Goal: Transaction & Acquisition: Download file/media

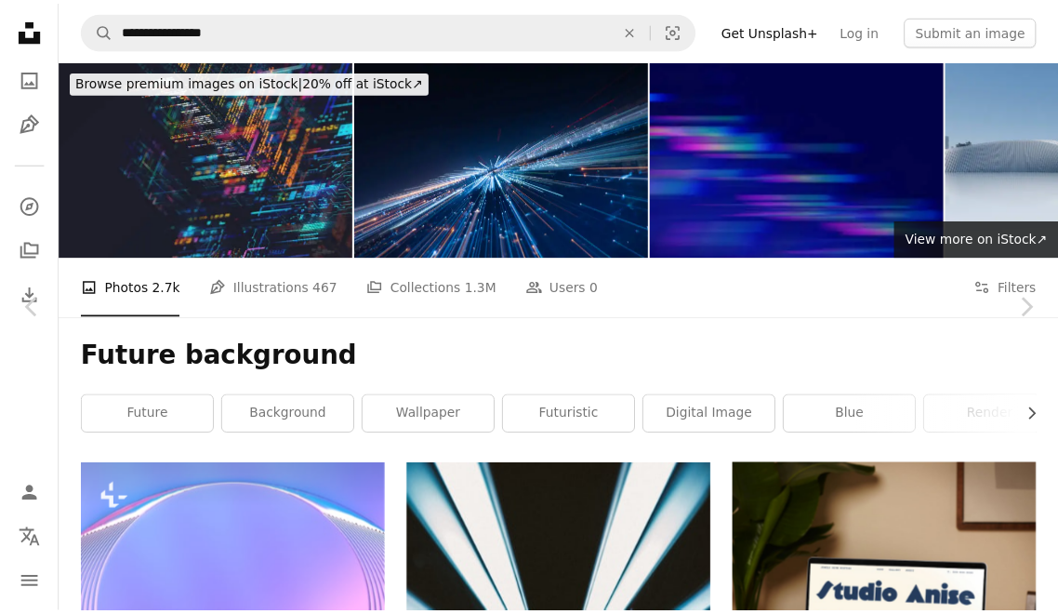
scroll to position [4277, 0]
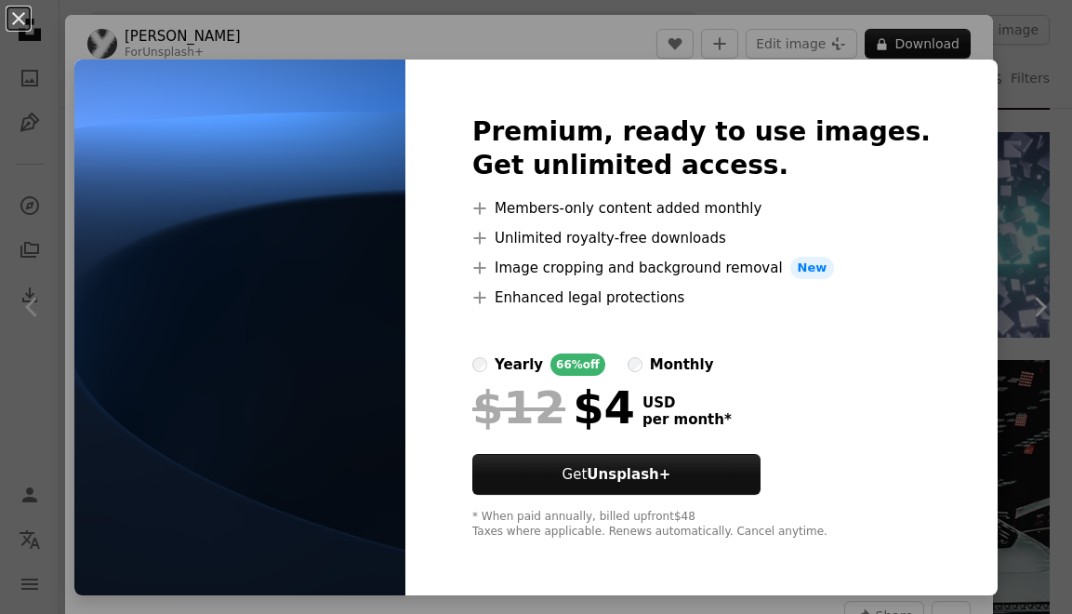
click at [1007, 91] on div "An X shape Premium, ready to use images. Get unlimited access. A plus sign Memb…" at bounding box center [536, 307] width 1072 height 614
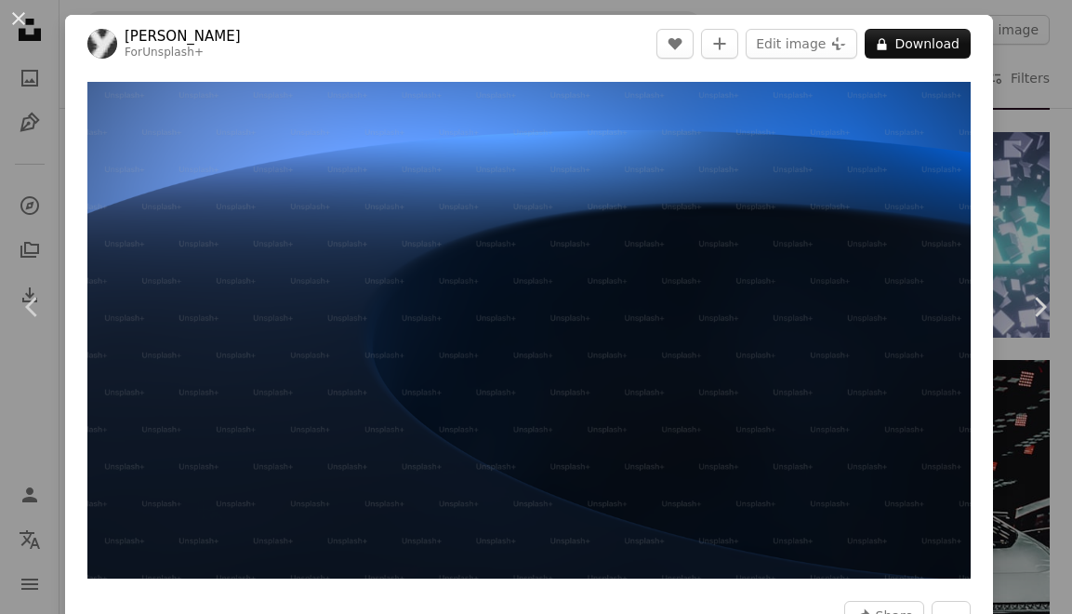
click at [1007, 91] on div "An X shape Chevron left Chevron right [PERSON_NAME] For Unsplash+ A heart A plu…" at bounding box center [536, 307] width 1072 height 614
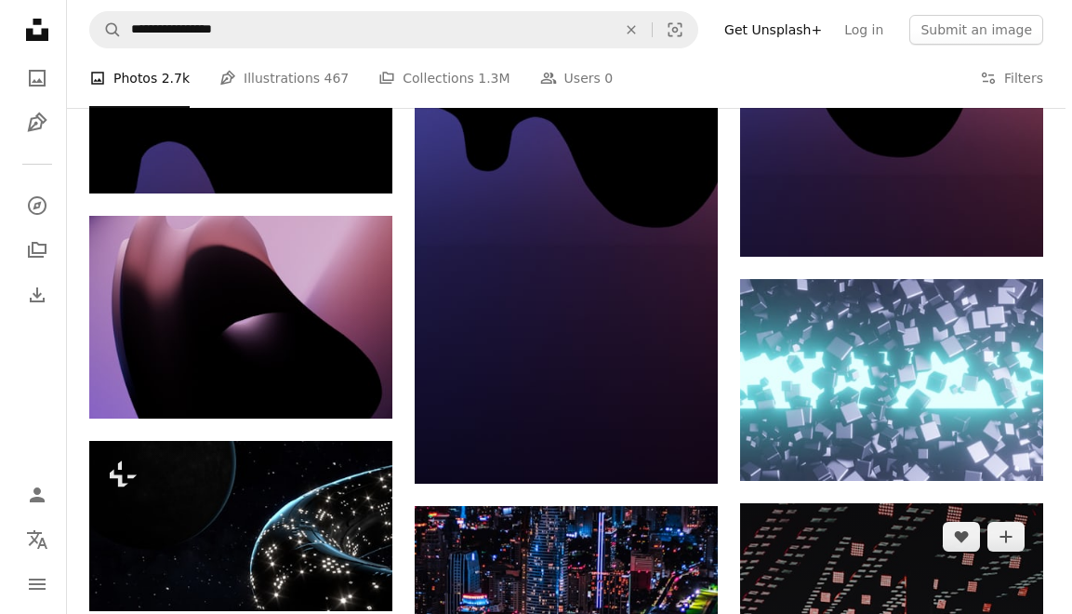
scroll to position [4091, 0]
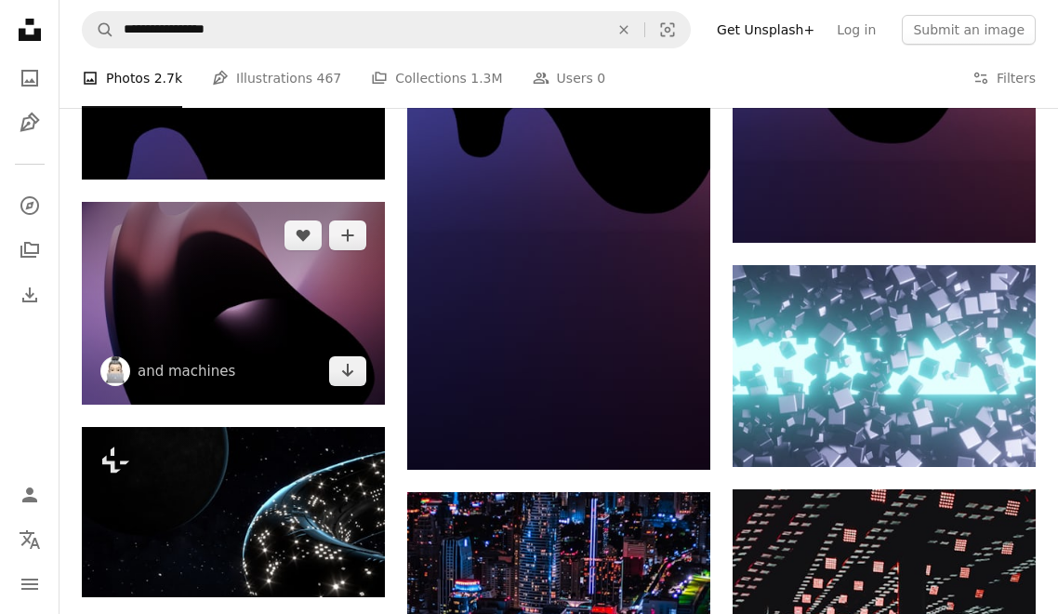
click at [269, 309] on img at bounding box center [233, 303] width 303 height 203
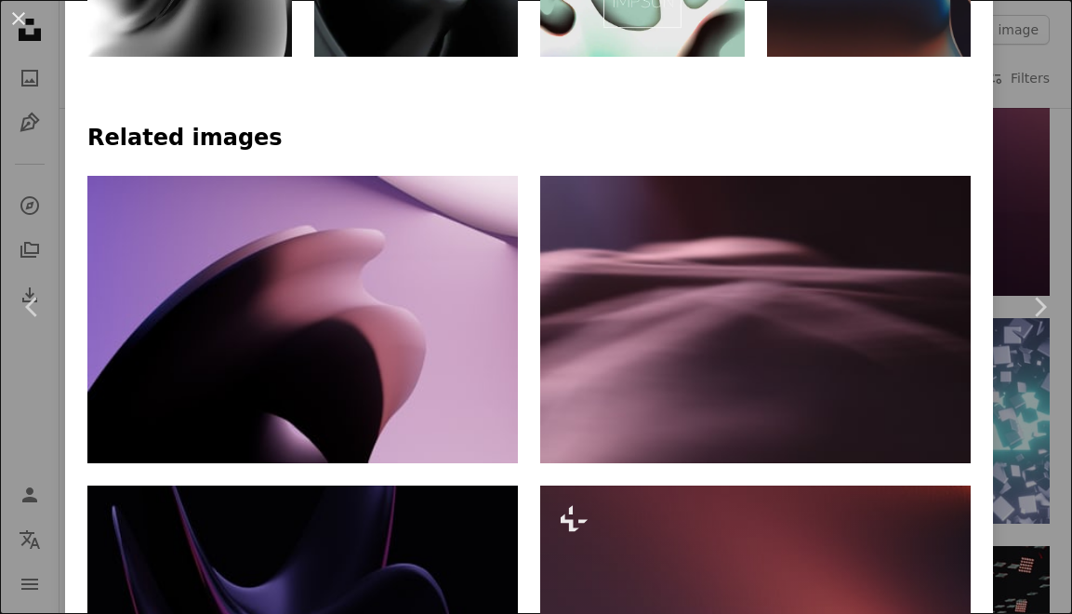
scroll to position [1116, 0]
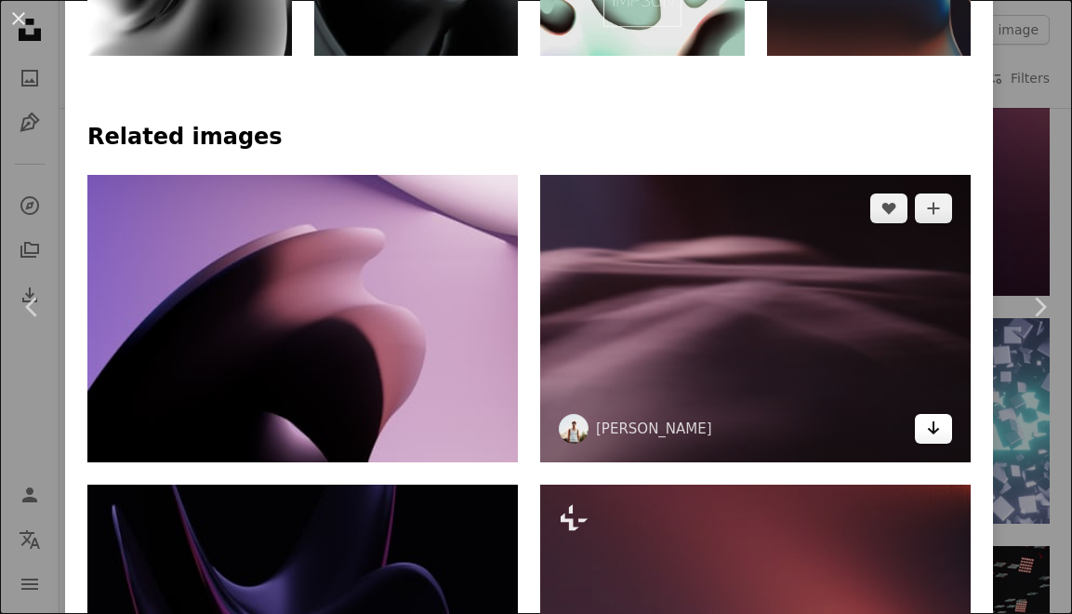
click at [926, 417] on icon "Arrow pointing down" at bounding box center [933, 428] width 15 height 22
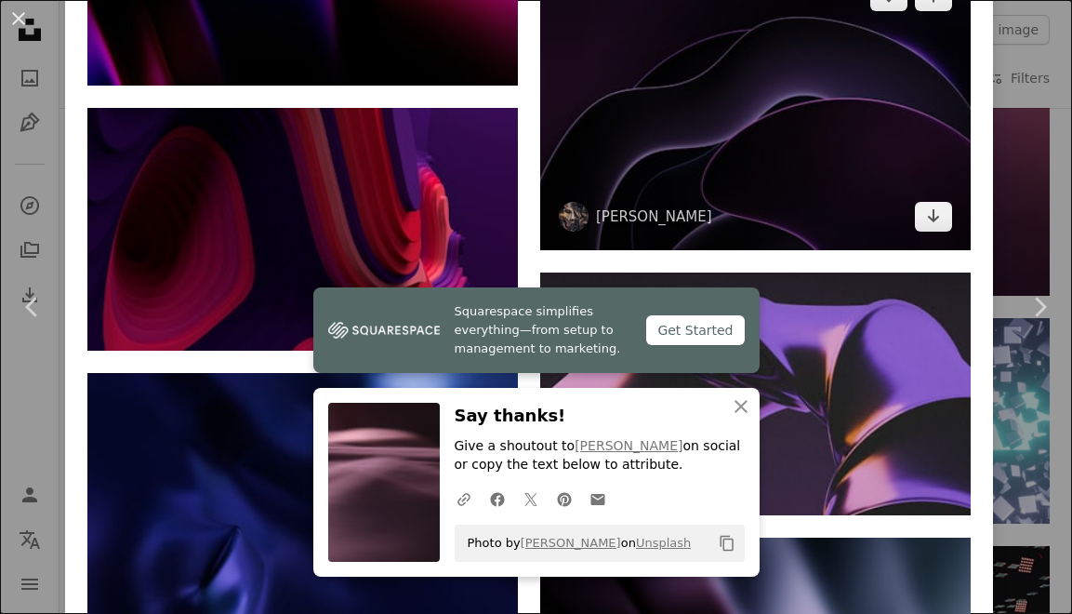
scroll to position [3161, 0]
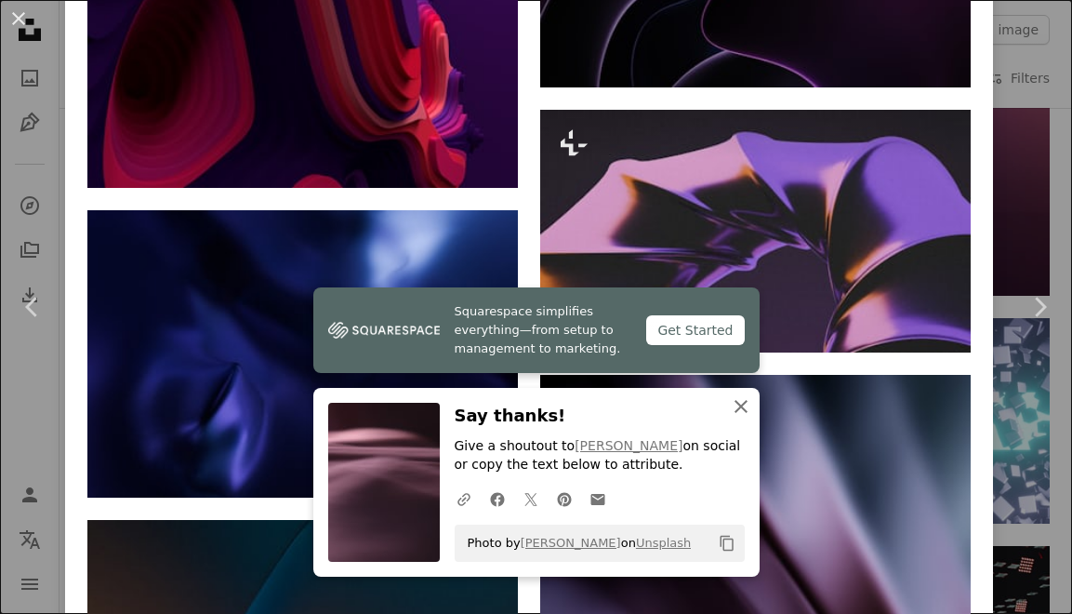
click at [730, 402] on icon "An X shape" at bounding box center [741, 406] width 22 height 22
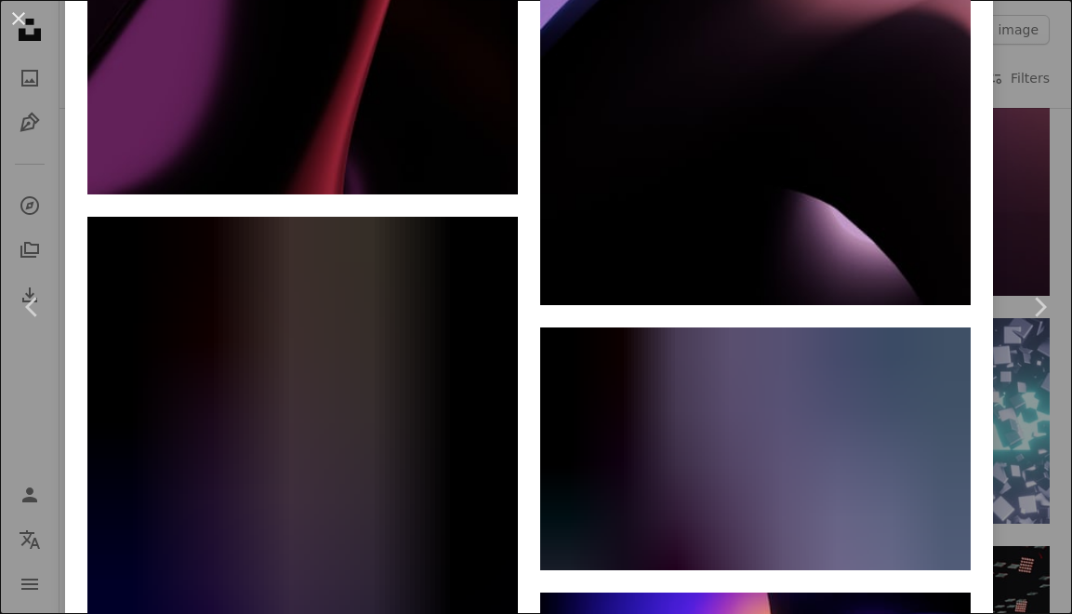
scroll to position [5114, 0]
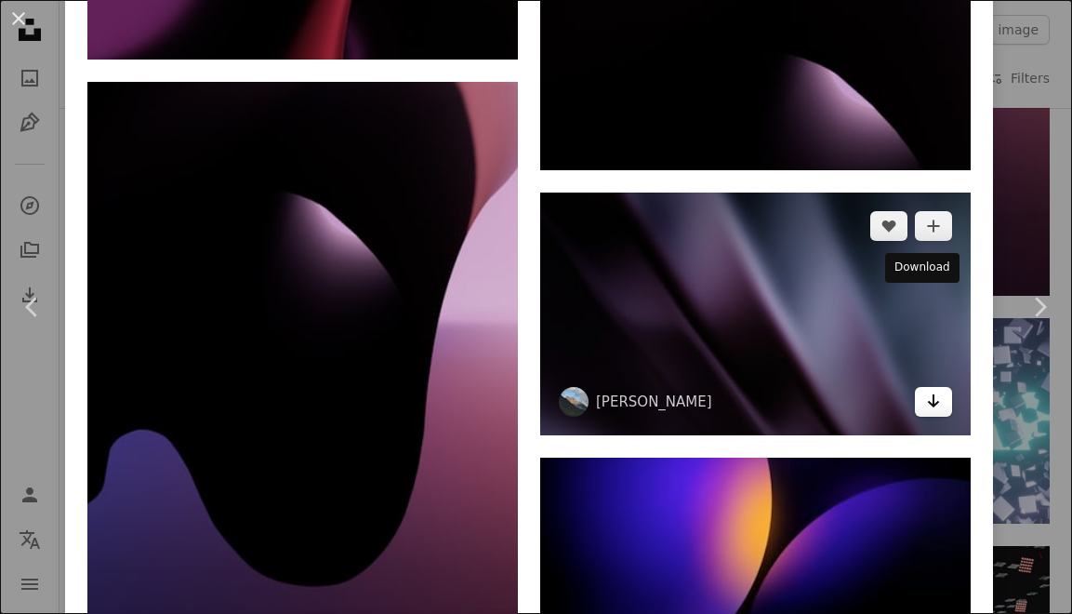
click at [926, 390] on icon "Arrow pointing down" at bounding box center [933, 401] width 15 height 22
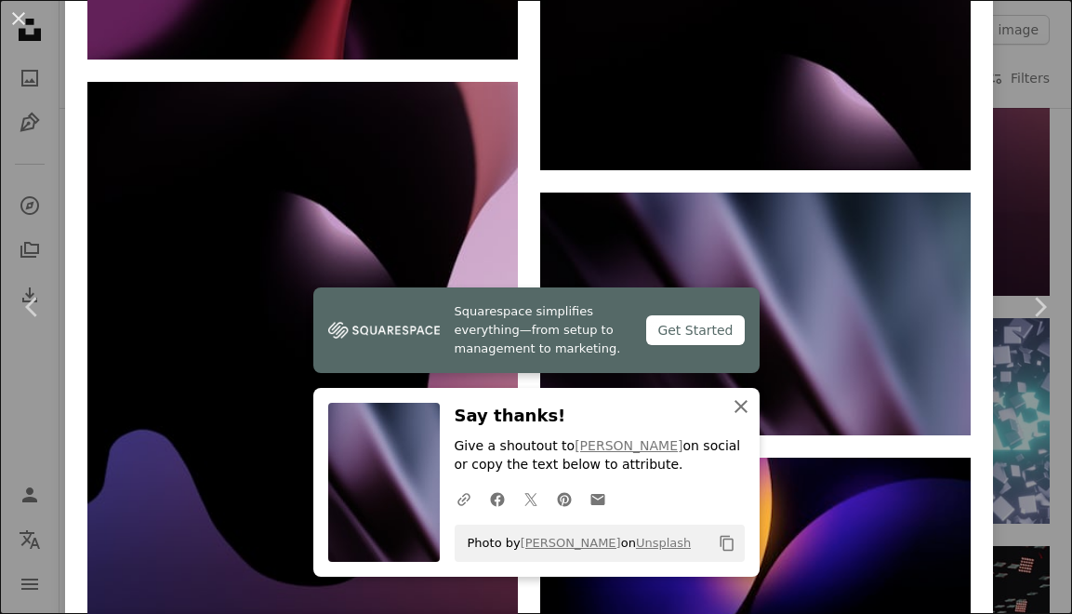
click at [730, 412] on icon "An X shape" at bounding box center [741, 406] width 22 height 22
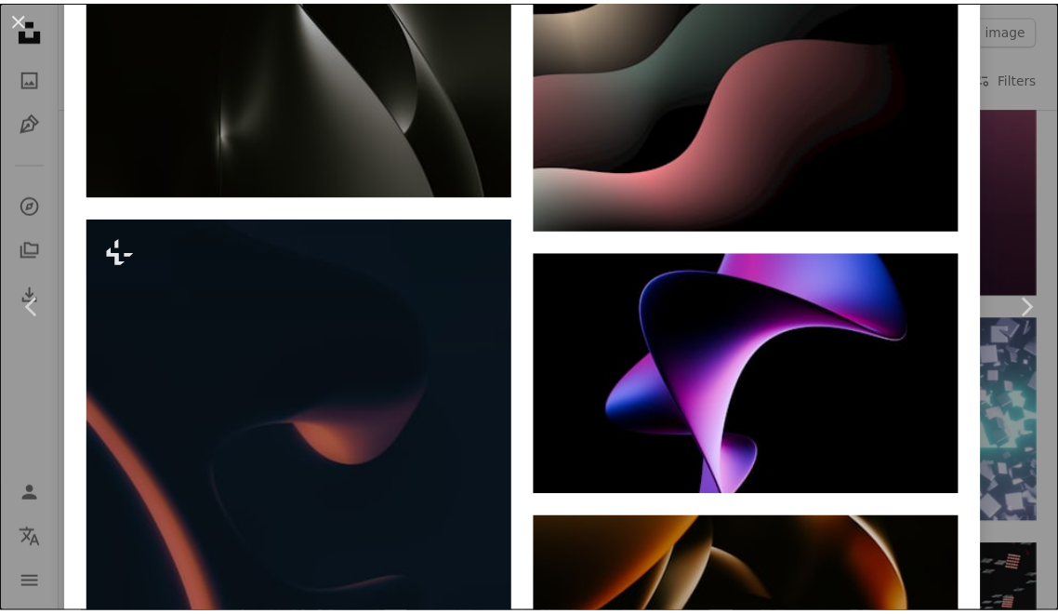
scroll to position [9214, 0]
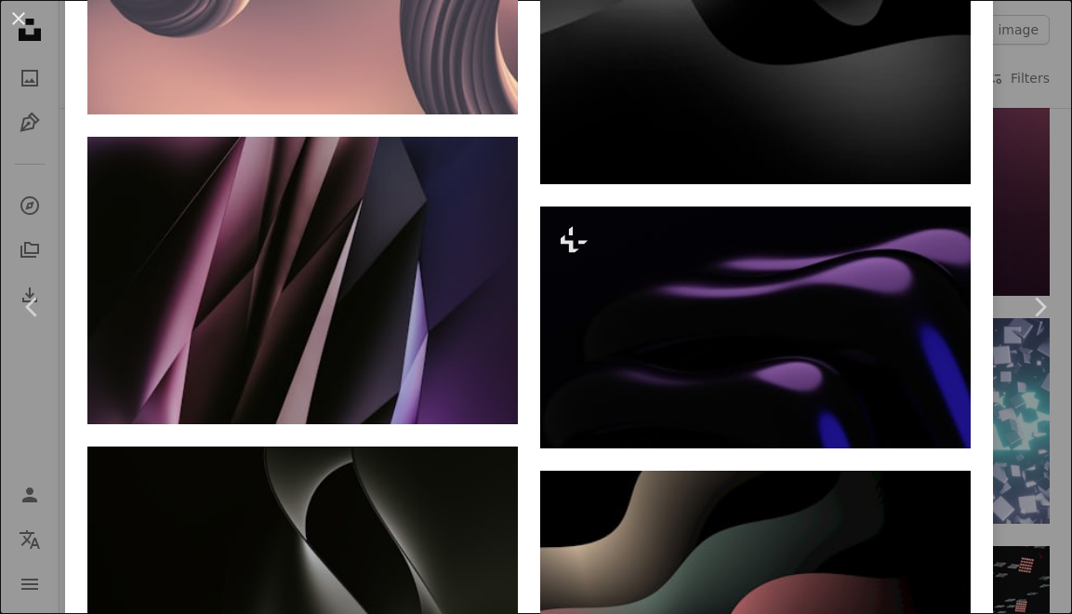
click at [1007, 180] on div "An X shape Chevron left Chevron right and machines and_machines A heart A plus …" at bounding box center [536, 307] width 1072 height 614
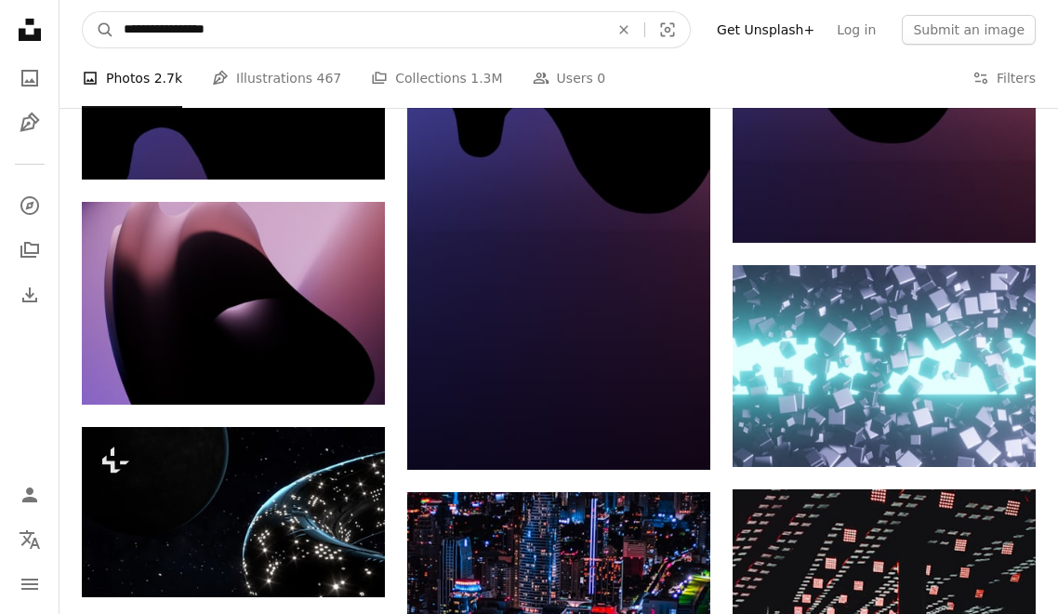
click at [364, 17] on input "**********" at bounding box center [358, 29] width 489 height 35
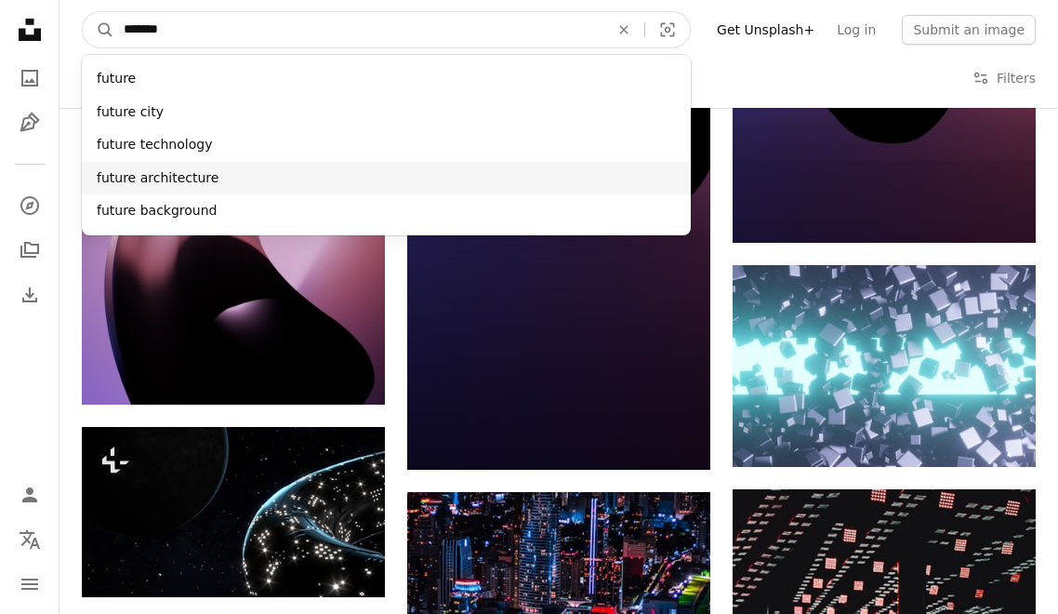
type input "******"
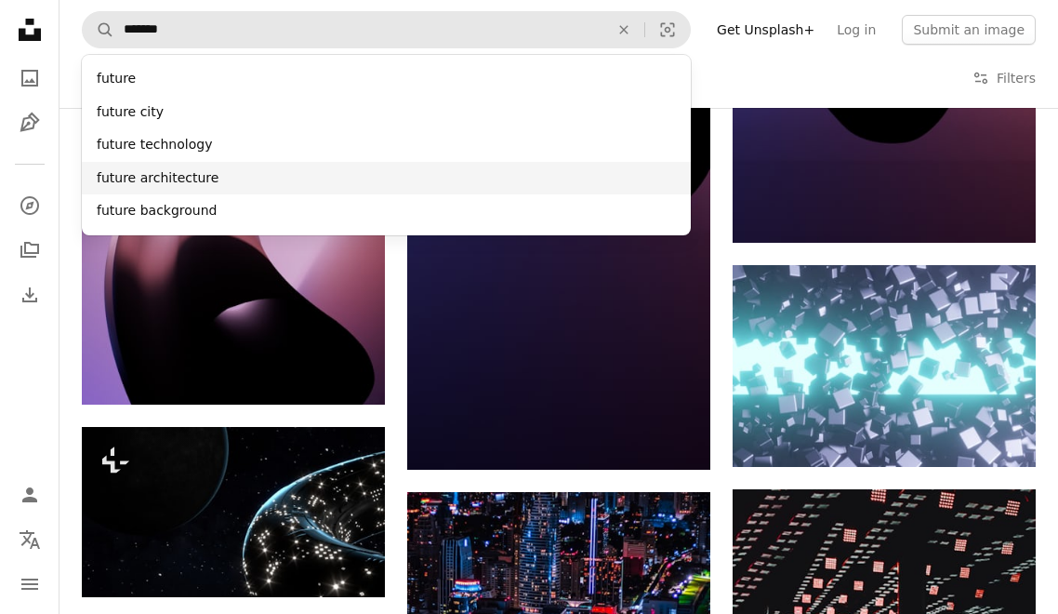
click at [248, 183] on div "future architecture" at bounding box center [386, 178] width 609 height 33
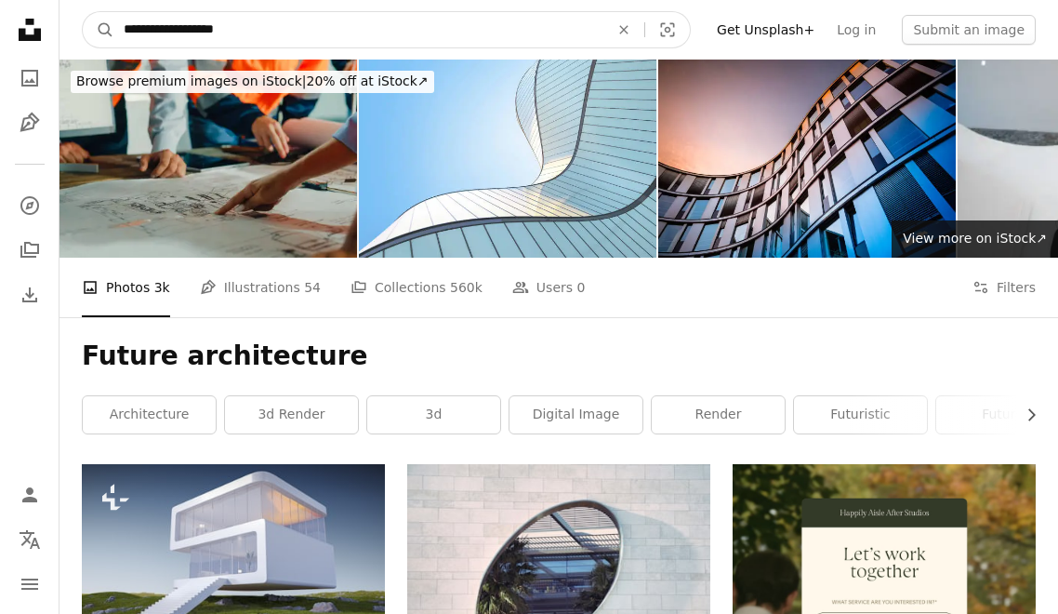
click at [364, 25] on input "**********" at bounding box center [358, 29] width 489 height 35
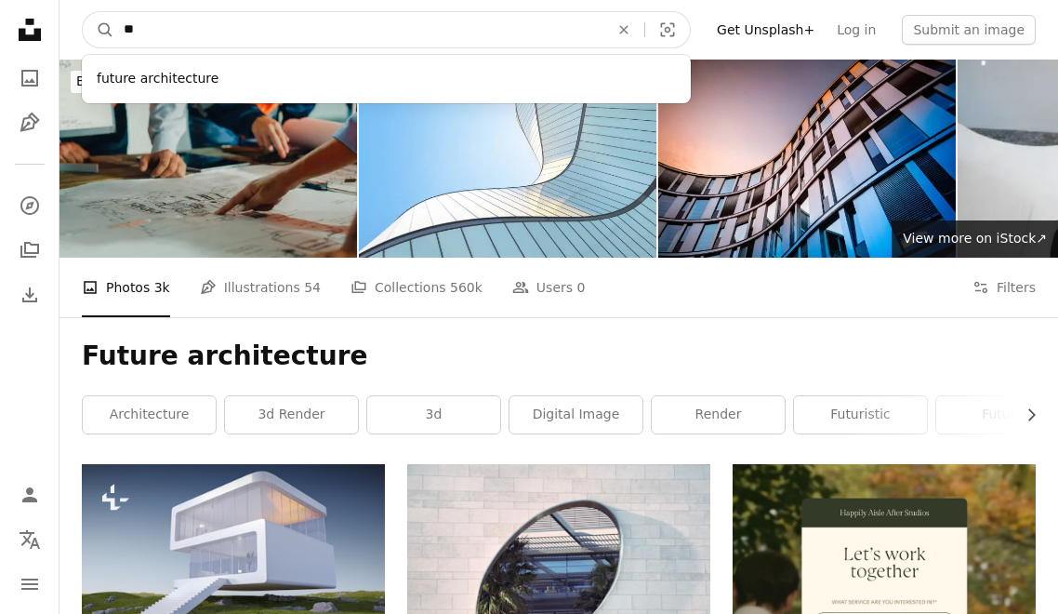
type input "*"
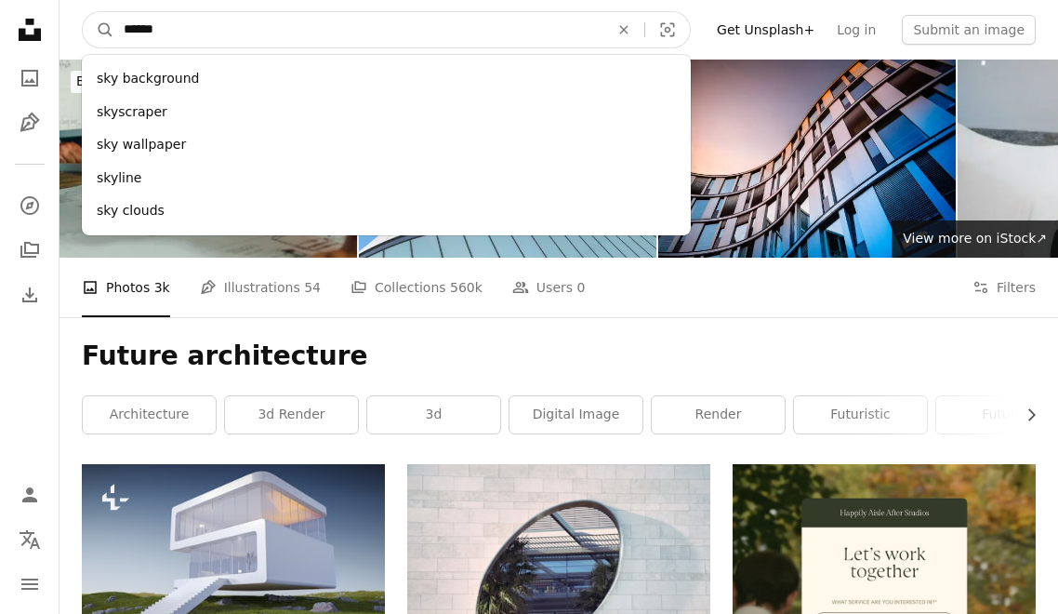
type input "*******"
click button "A magnifying glass" at bounding box center [99, 29] width 32 height 35
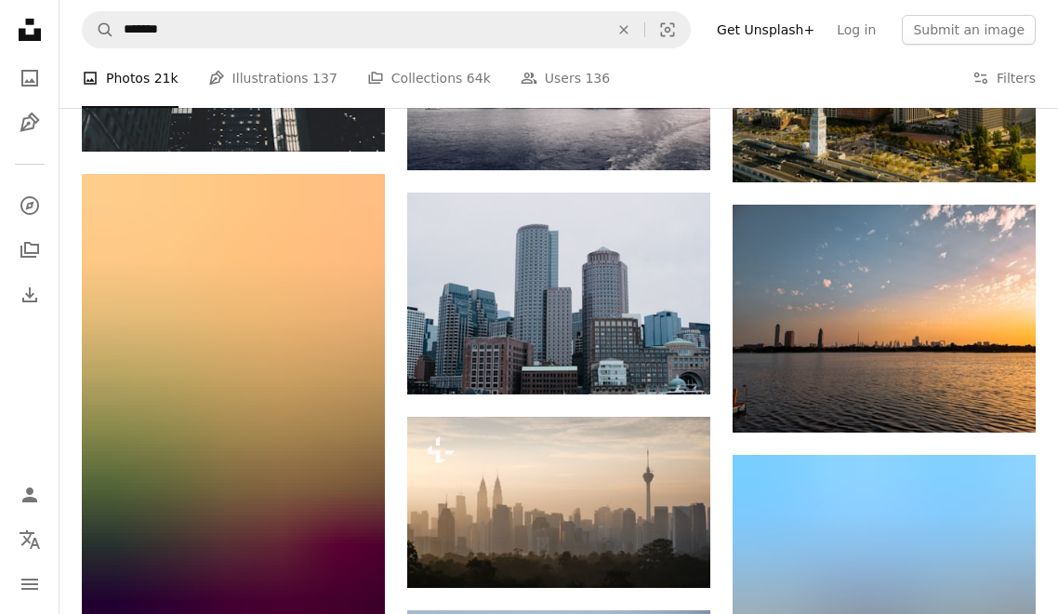
scroll to position [1859, 0]
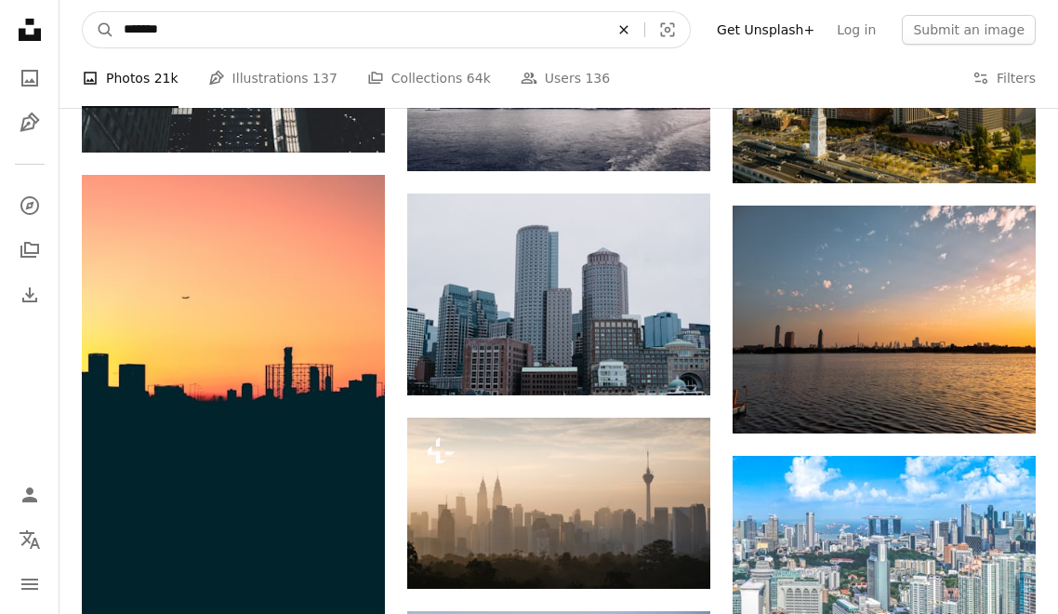
click at [644, 31] on icon "An X shape" at bounding box center [623, 29] width 41 height 15
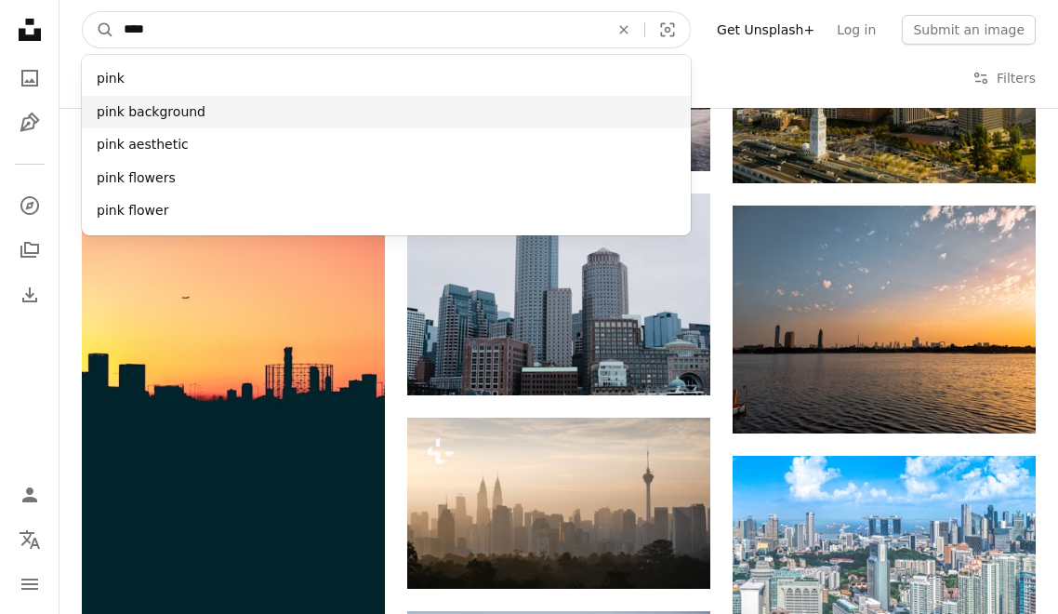
type input "****"
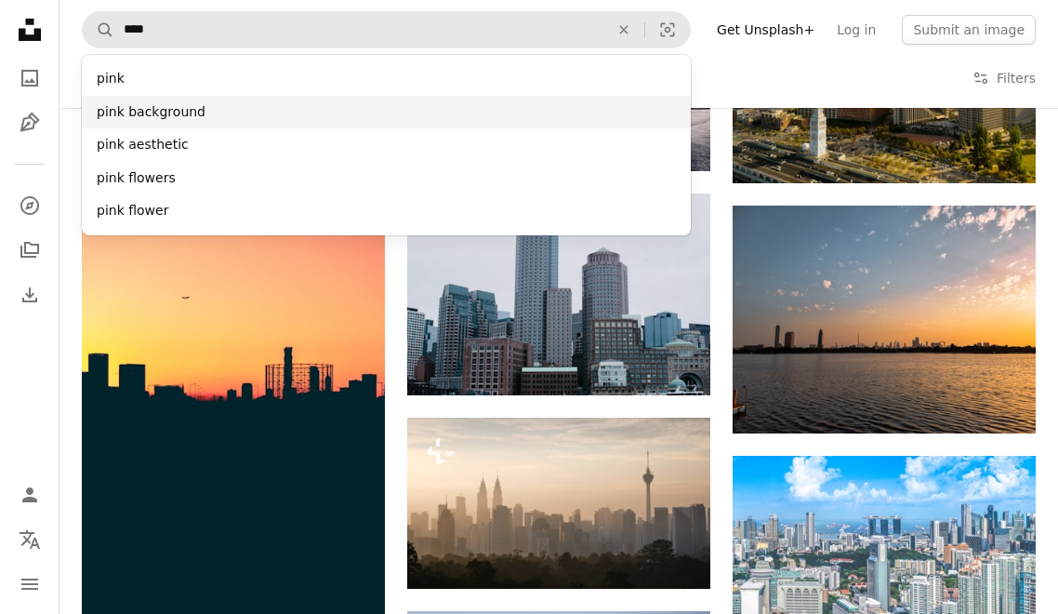
click at [158, 111] on div "pink background" at bounding box center [386, 112] width 609 height 33
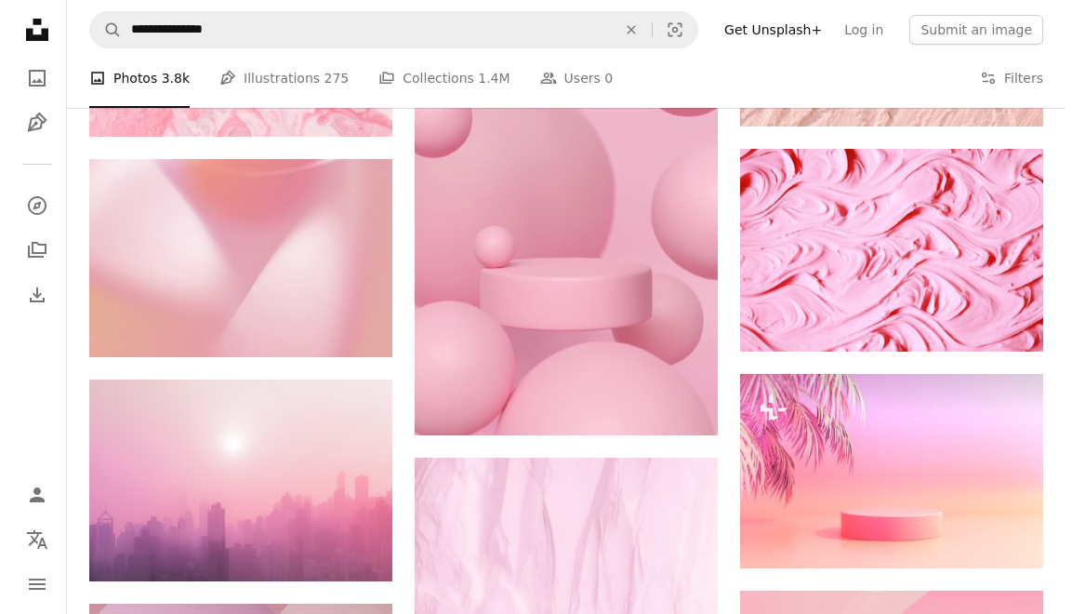
scroll to position [3533, 0]
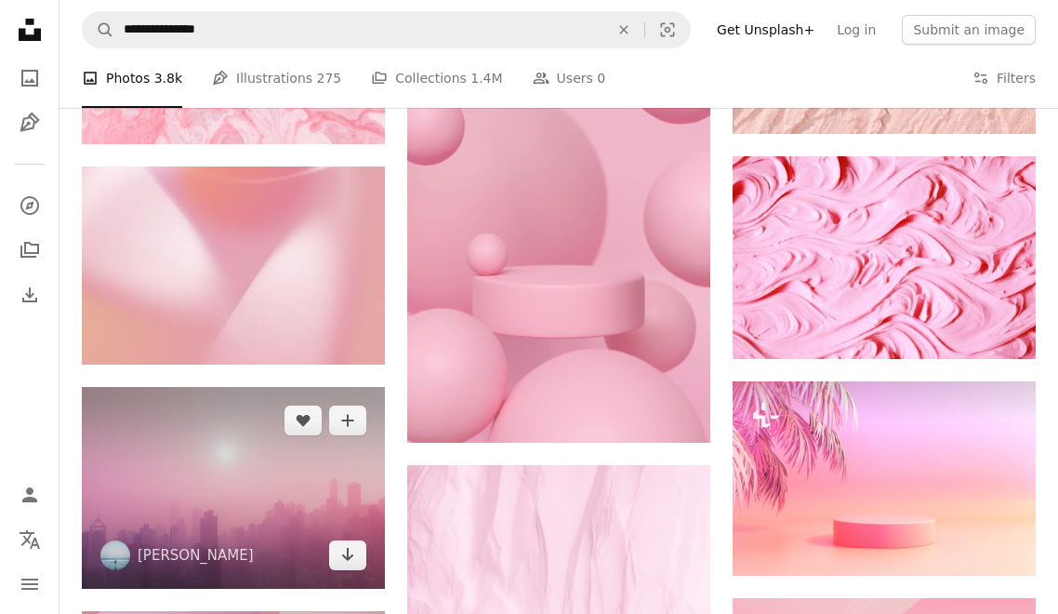
click at [233, 470] on img at bounding box center [233, 488] width 303 height 203
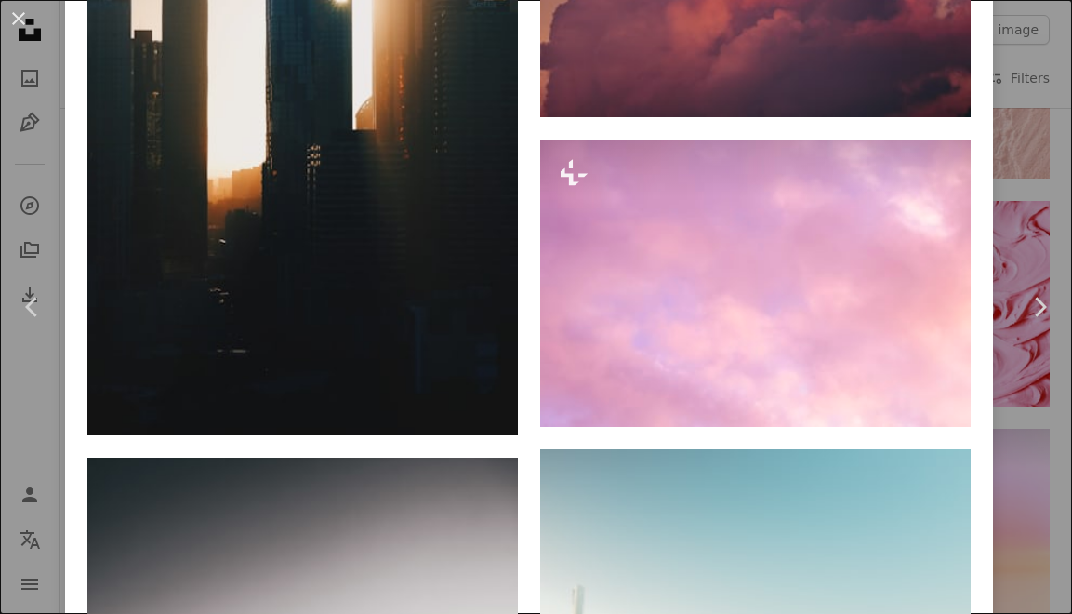
scroll to position [5206, 0]
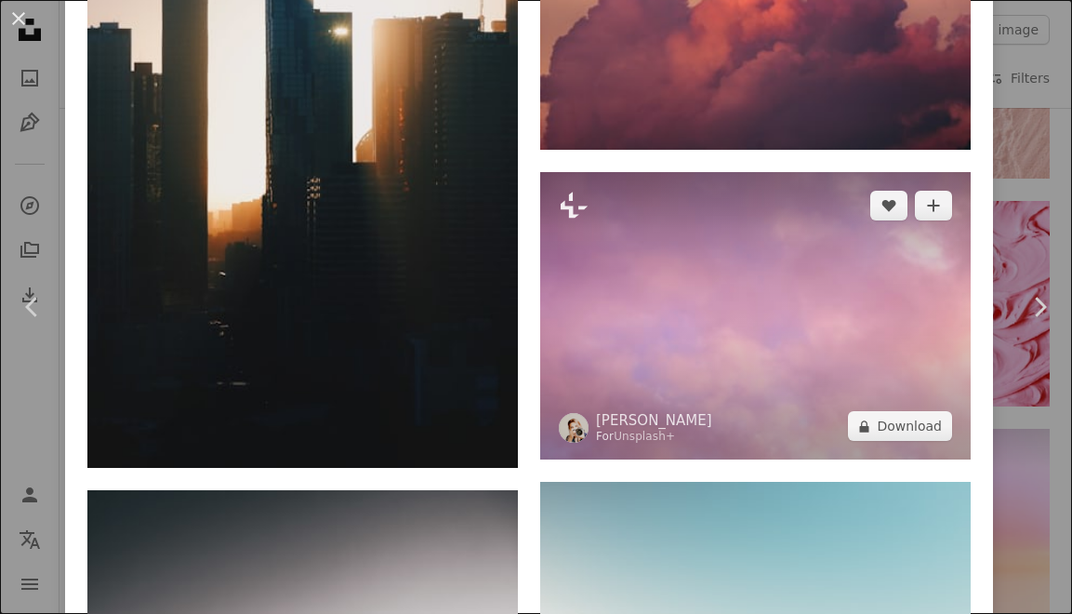
click at [722, 259] on img at bounding box center [755, 315] width 430 height 287
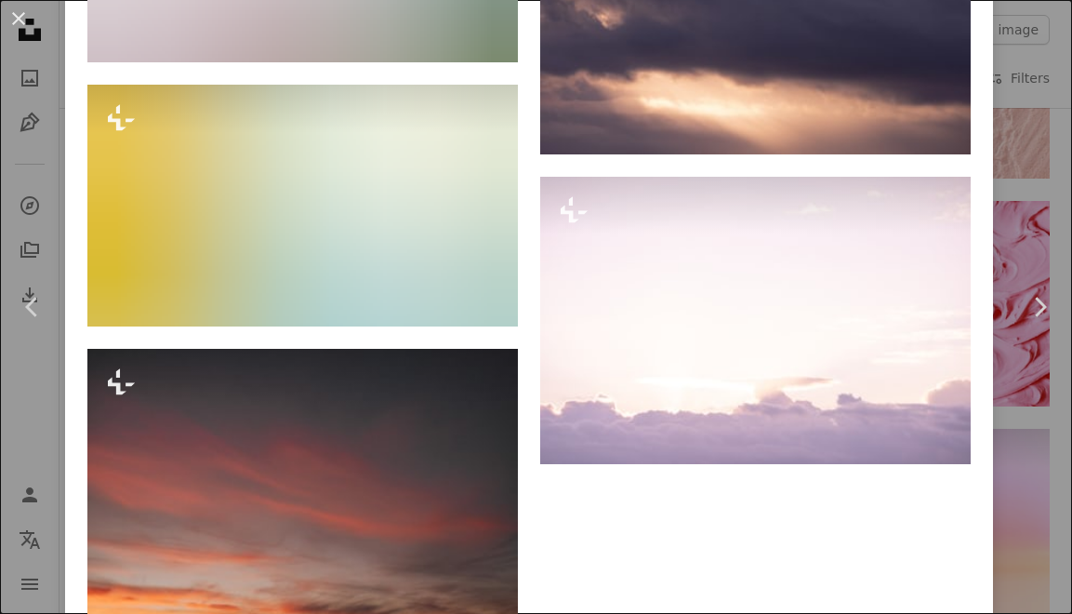
scroll to position [10473, 0]
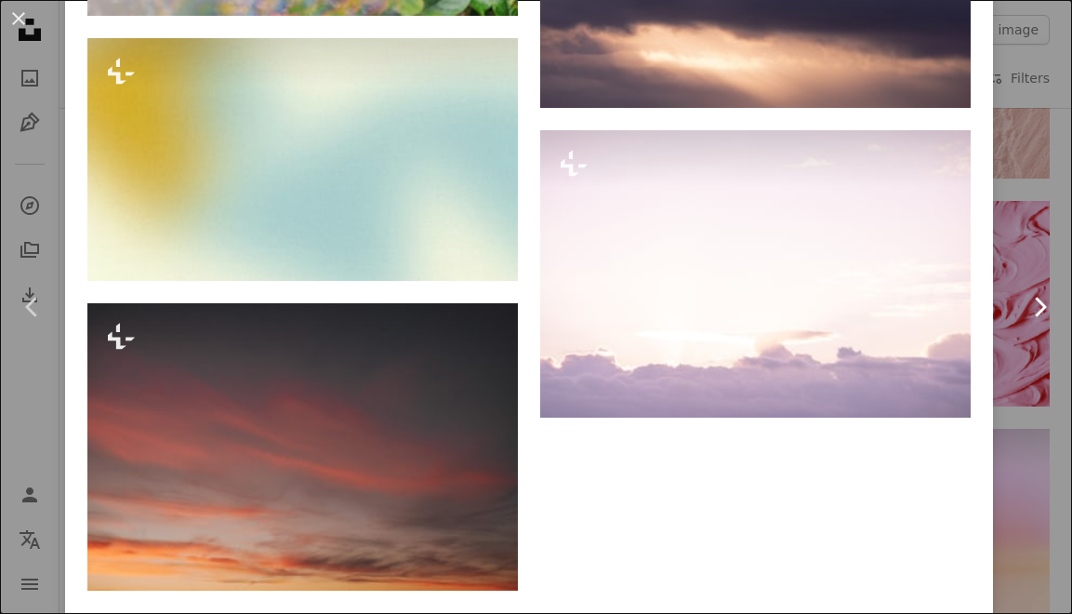
click at [1034, 368] on link "Chevron right" at bounding box center [1039, 307] width 65 height 179
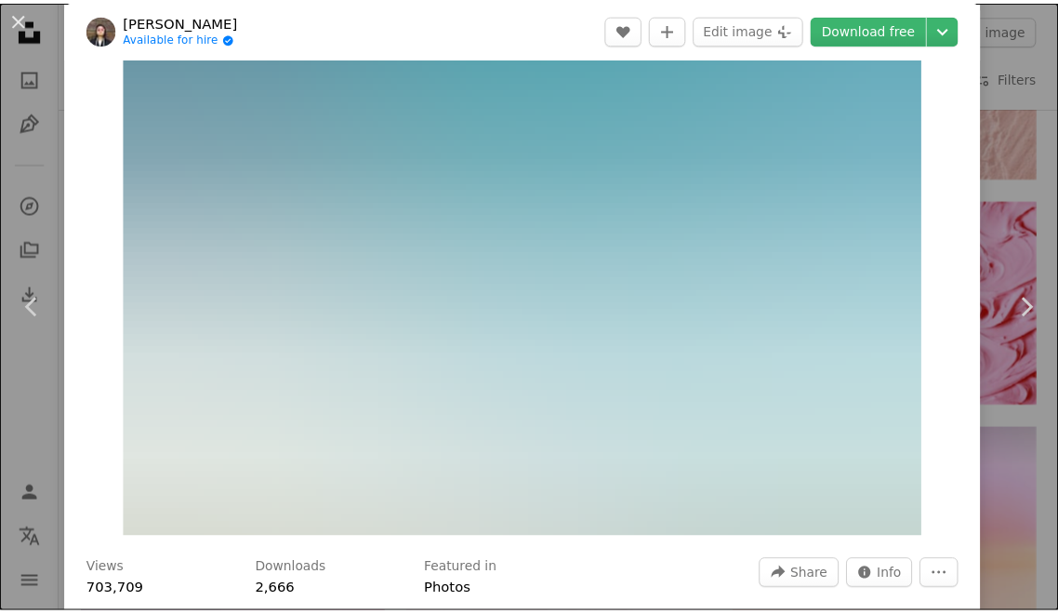
scroll to position [279, 0]
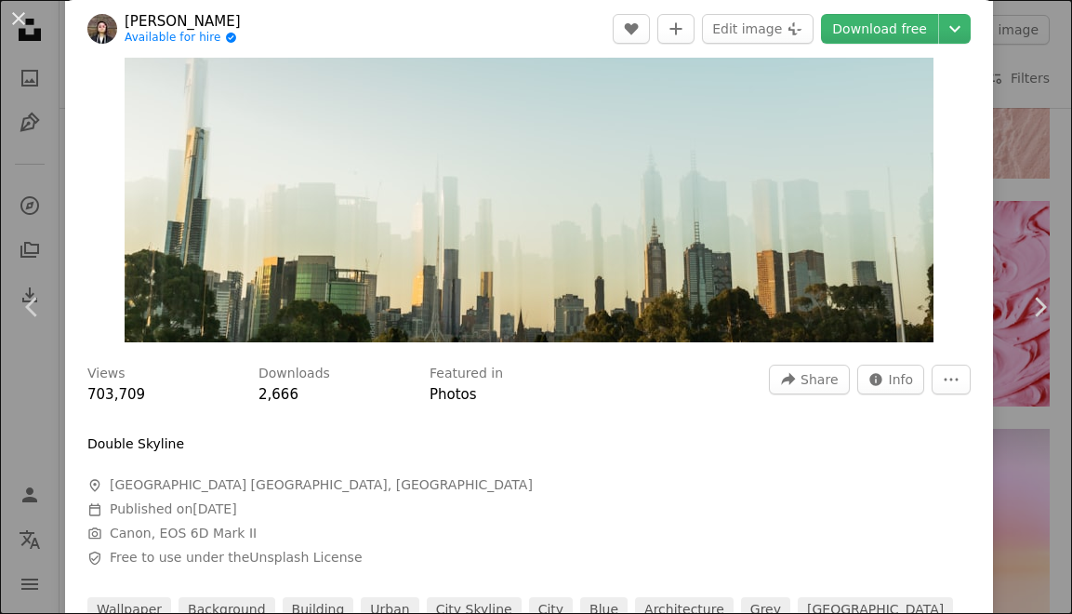
click at [1013, 152] on div "An X shape Chevron left Chevron right [PERSON_NAME] Available for hire A checkm…" at bounding box center [536, 307] width 1072 height 614
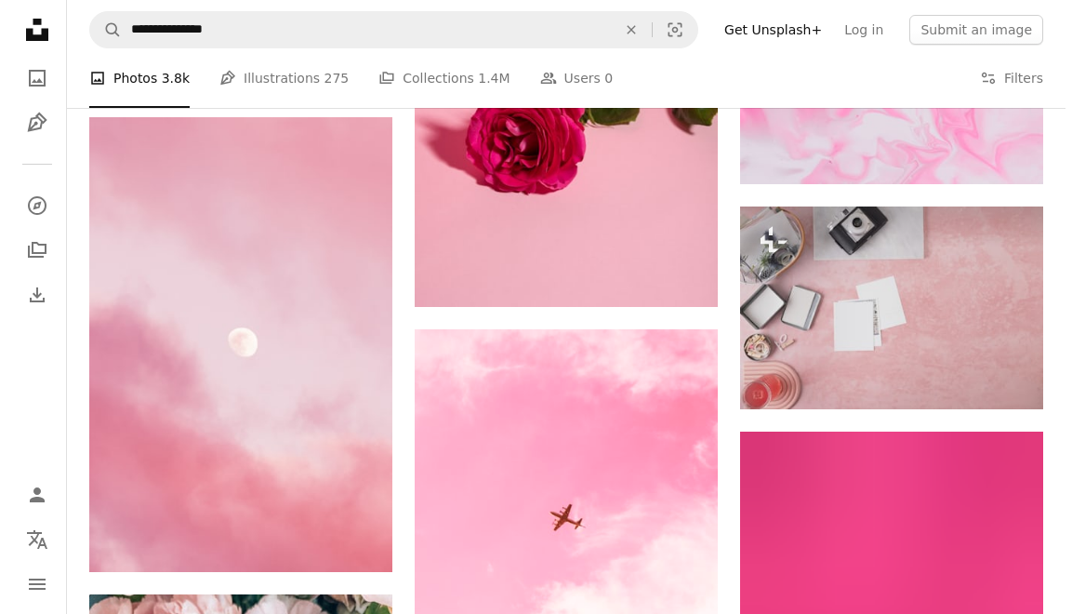
scroll to position [11715, 0]
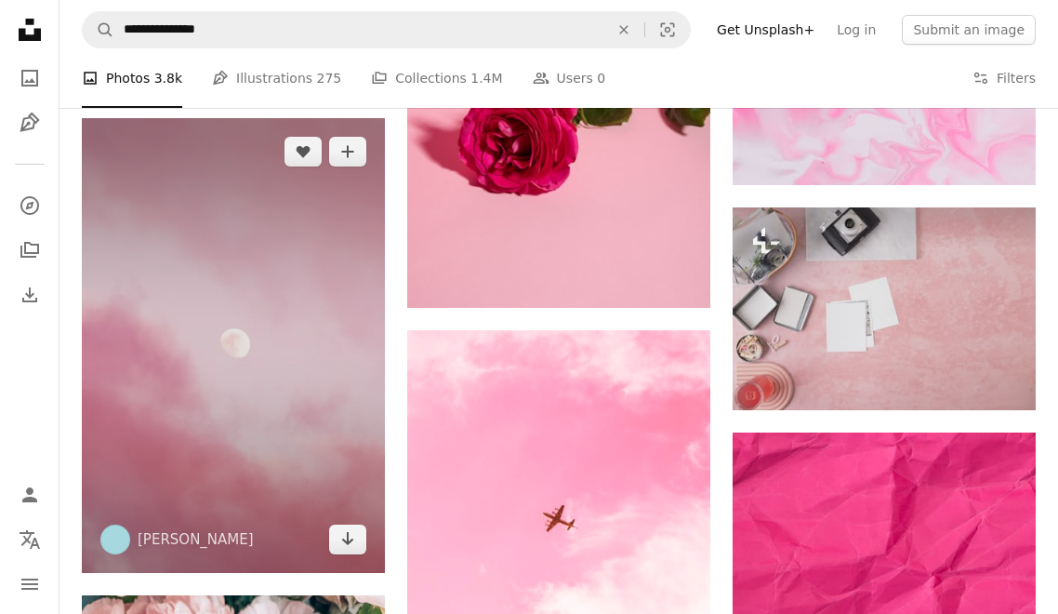
click at [196, 300] on img at bounding box center [233, 345] width 303 height 455
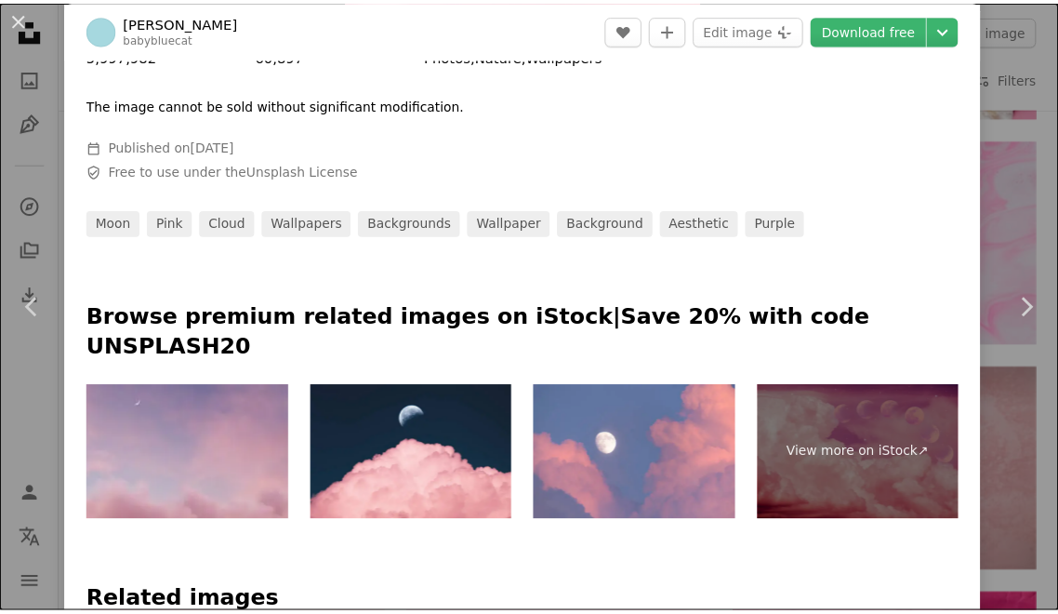
scroll to position [651, 0]
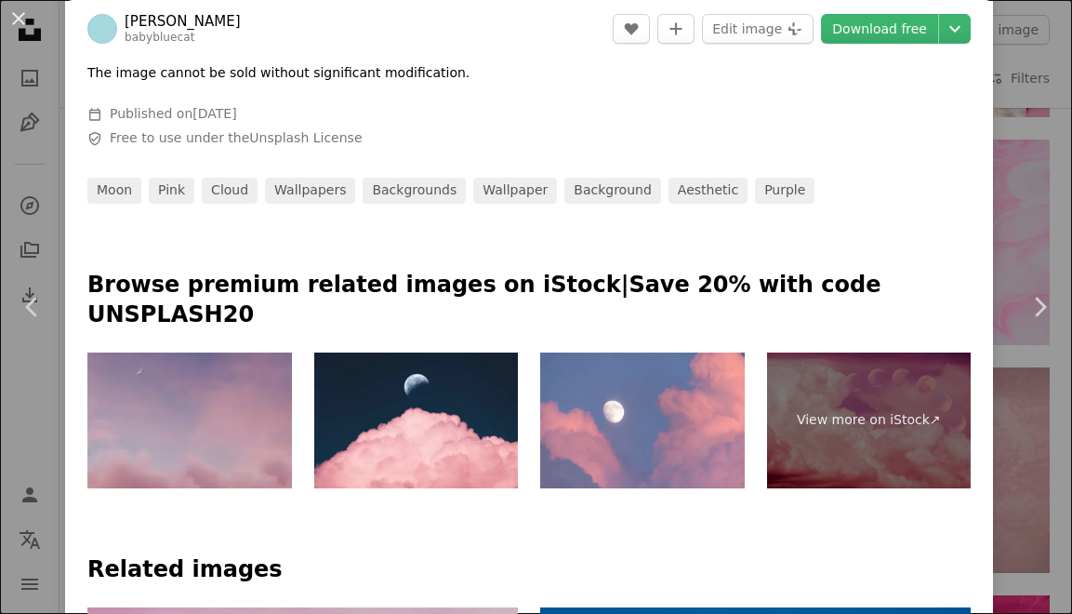
click at [222, 380] on img at bounding box center [189, 420] width 205 height 136
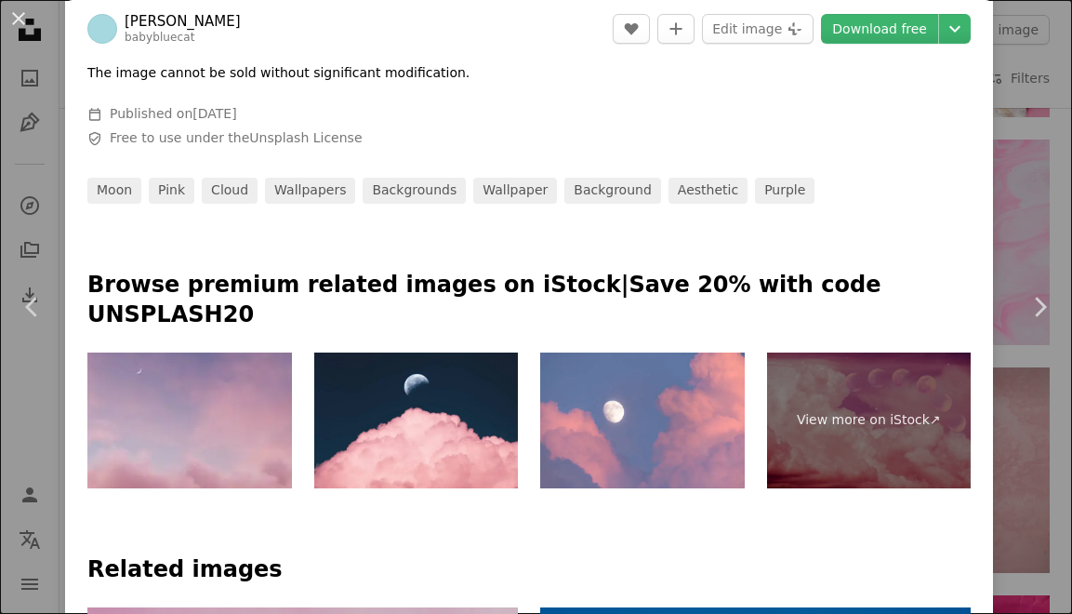
click at [1034, 152] on div "An X shape Chevron left Chevron right [PERSON_NAME] babybluecat A heart A plus …" at bounding box center [536, 307] width 1072 height 614
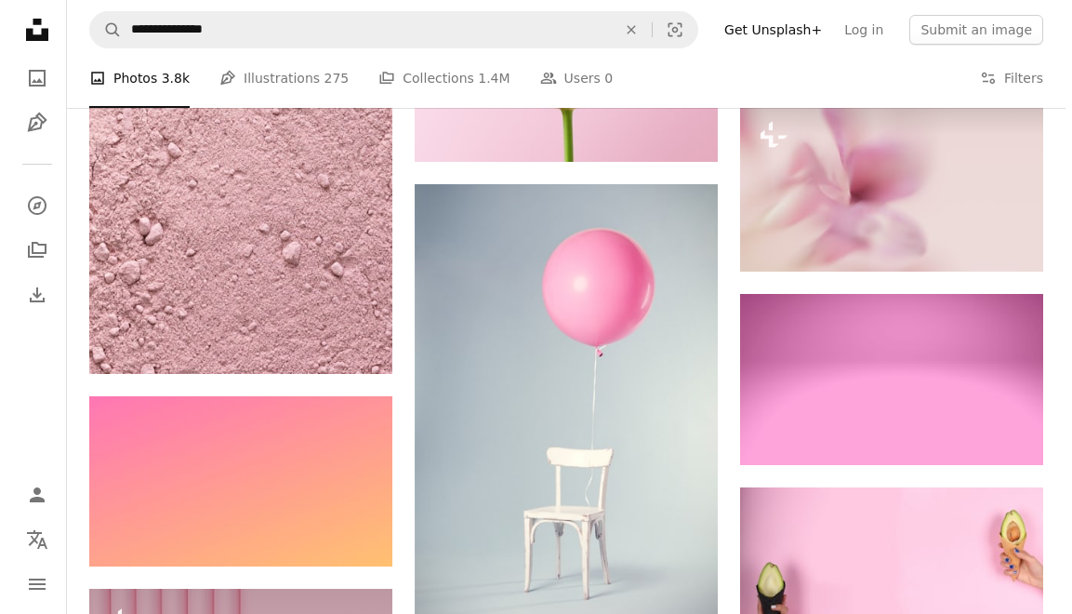
scroll to position [10413, 0]
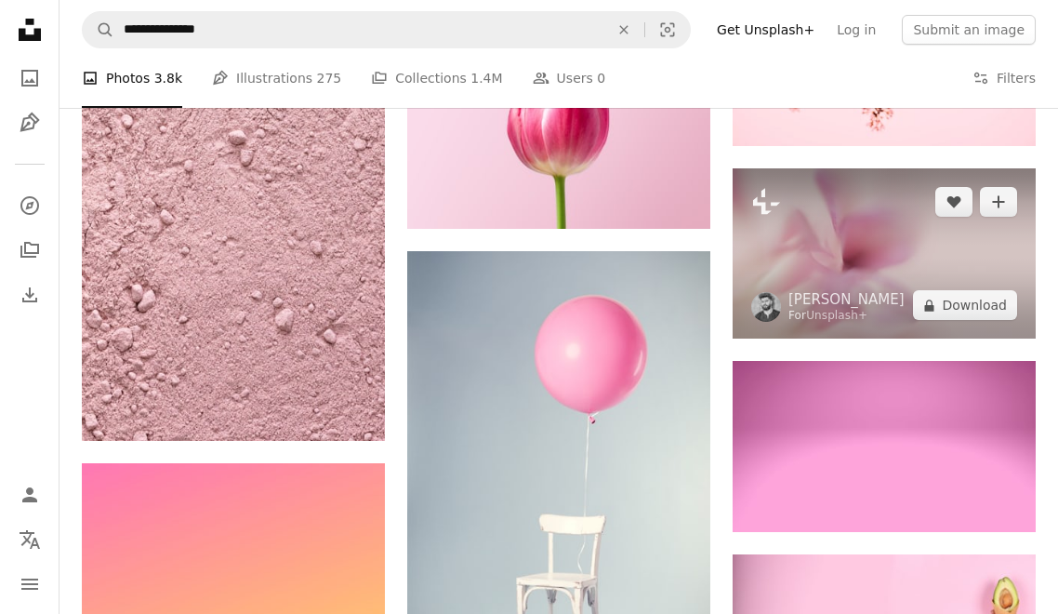
click at [920, 244] on img at bounding box center [884, 253] width 303 height 170
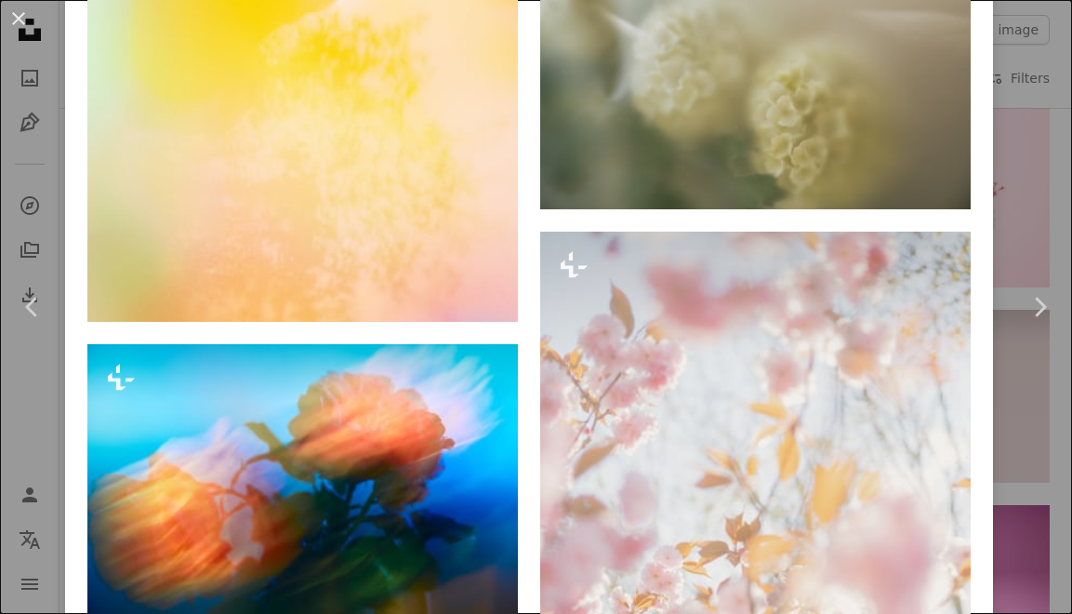
scroll to position [6715, 0]
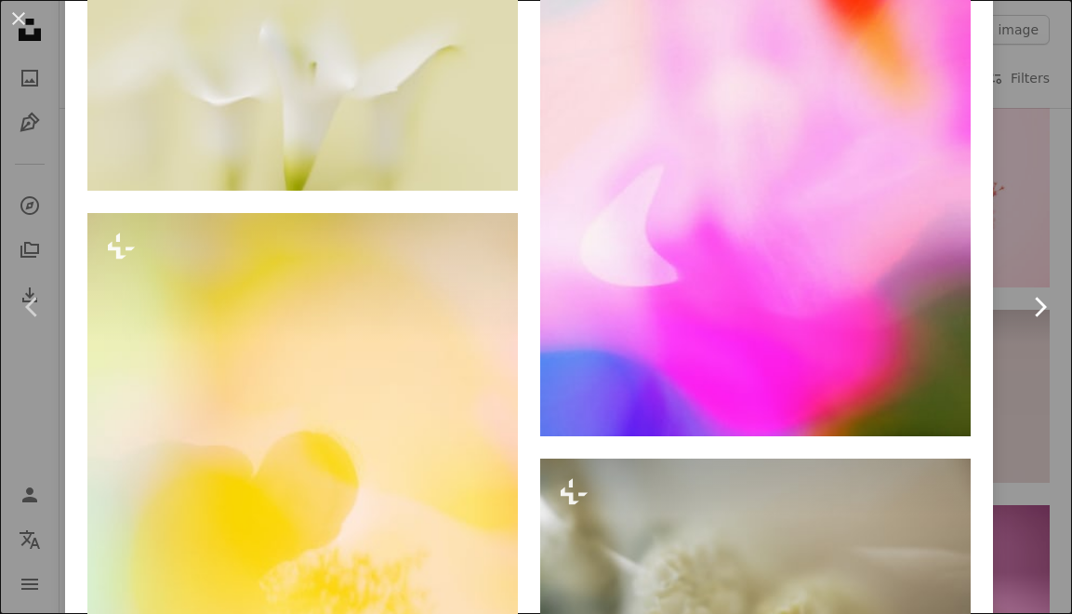
click at [1012, 224] on link "Chevron right" at bounding box center [1039, 307] width 65 height 179
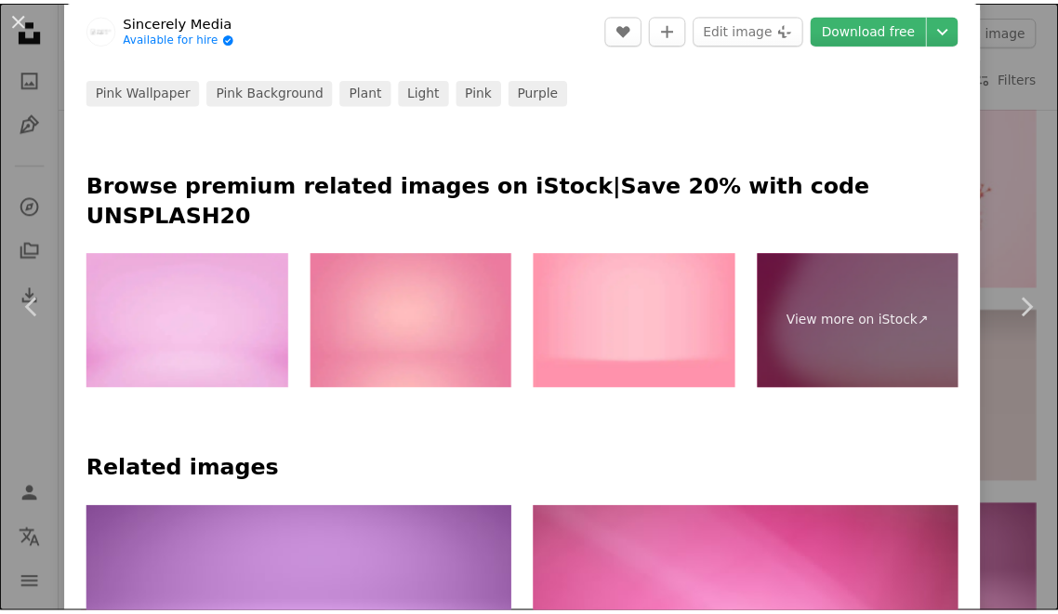
scroll to position [1024, 0]
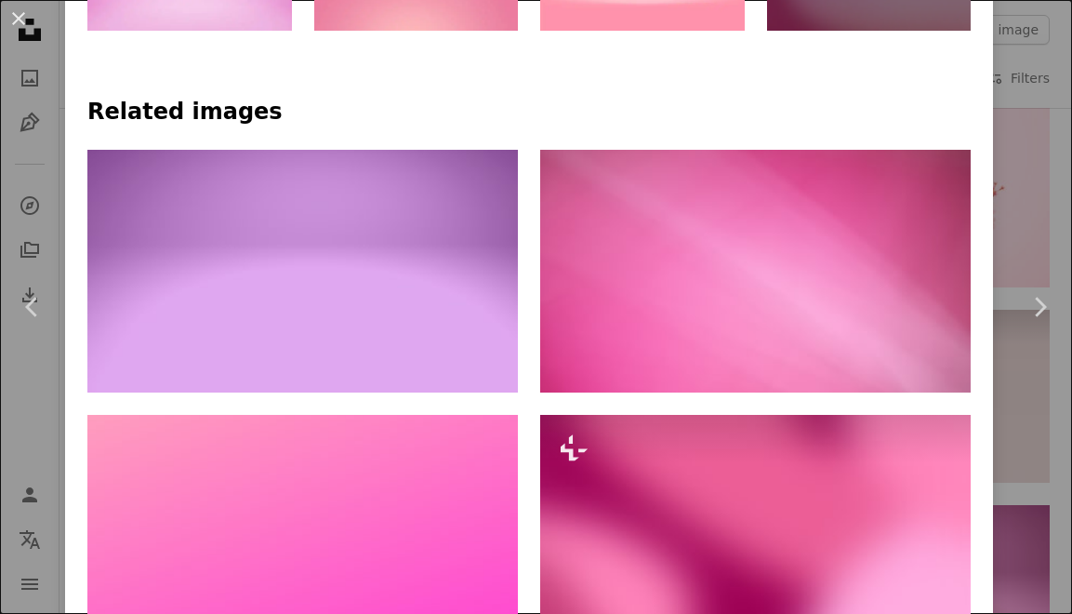
click at [1021, 213] on div "An X shape Chevron left Chevron right Sincerely Media Available for hire A chec…" at bounding box center [536, 307] width 1072 height 614
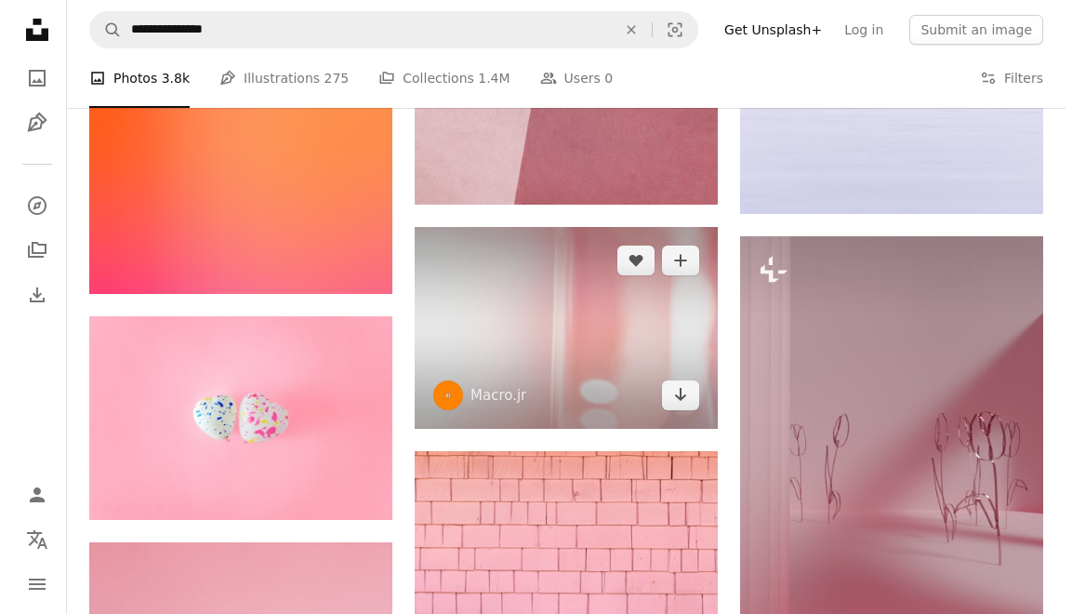
scroll to position [7903, 0]
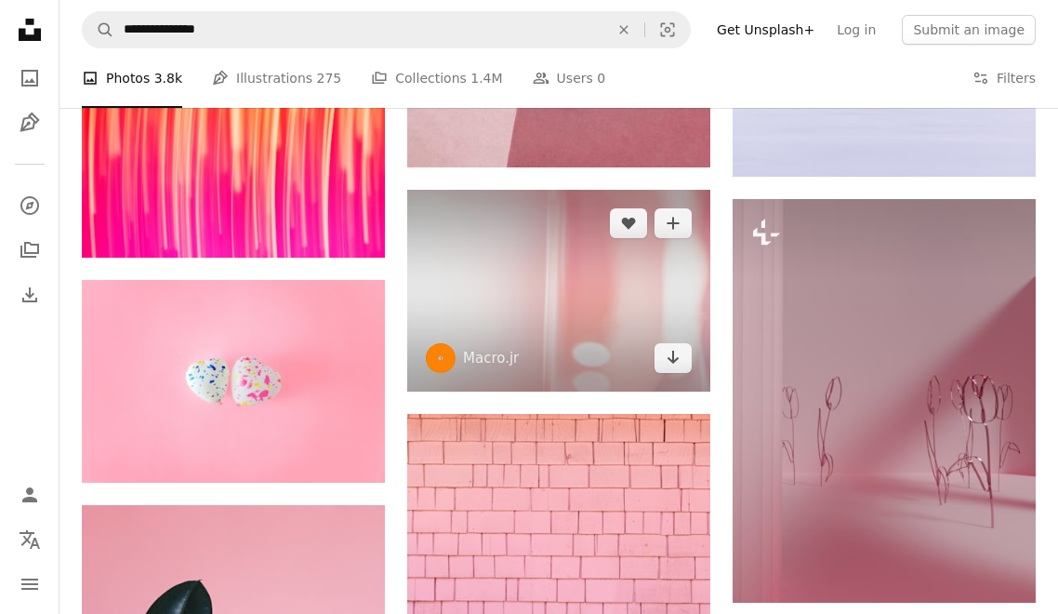
click at [538, 255] on img at bounding box center [558, 291] width 303 height 203
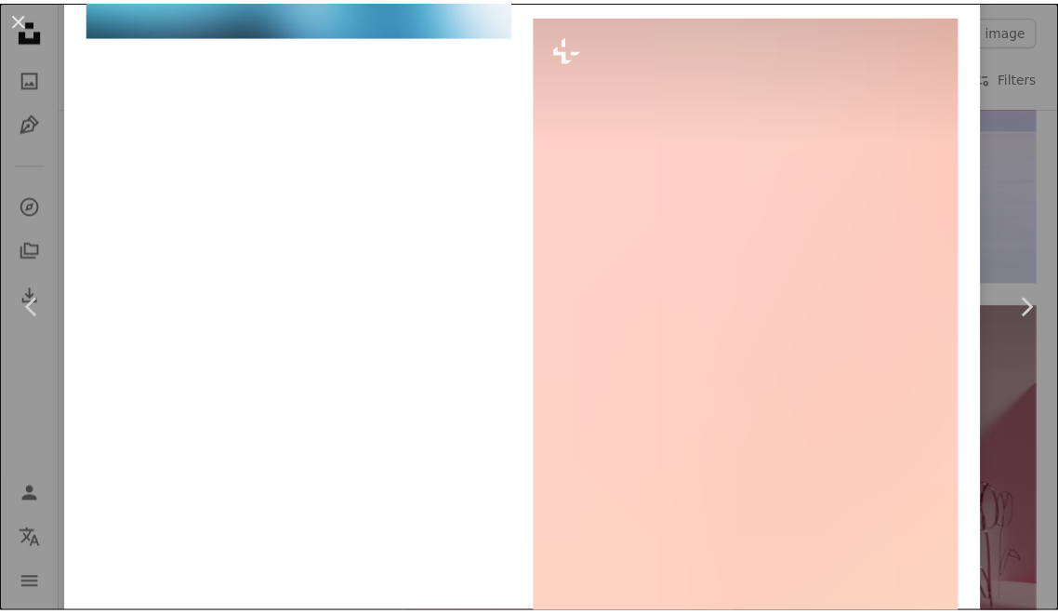
scroll to position [8073, 0]
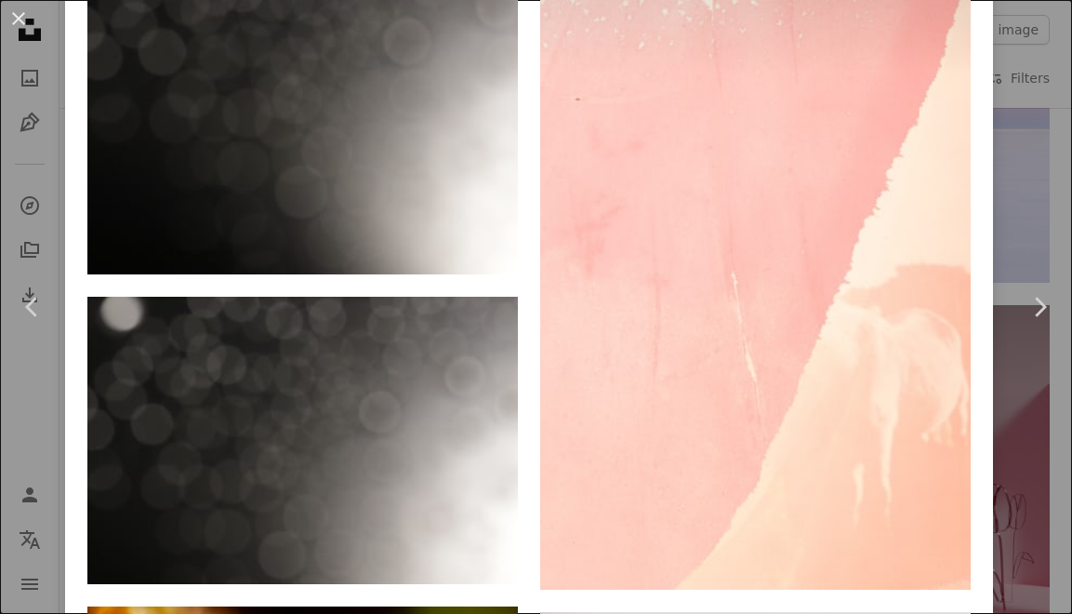
click at [1036, 174] on div "An X shape Chevron left Chevron right Macro.jr macrojr A heart A plus sign Edit…" at bounding box center [536, 307] width 1072 height 614
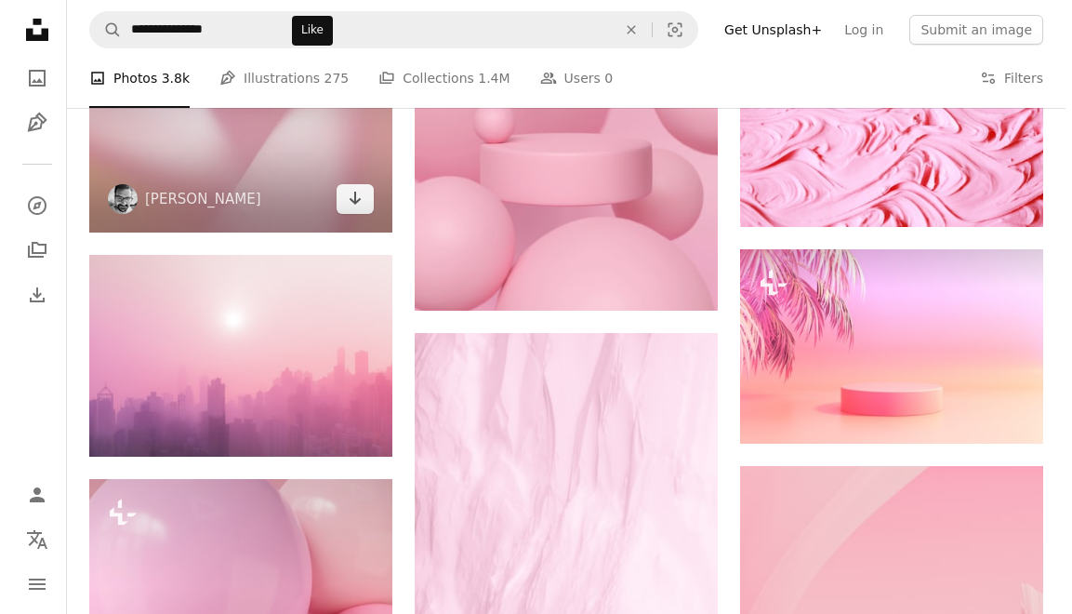
scroll to position [3719, 0]
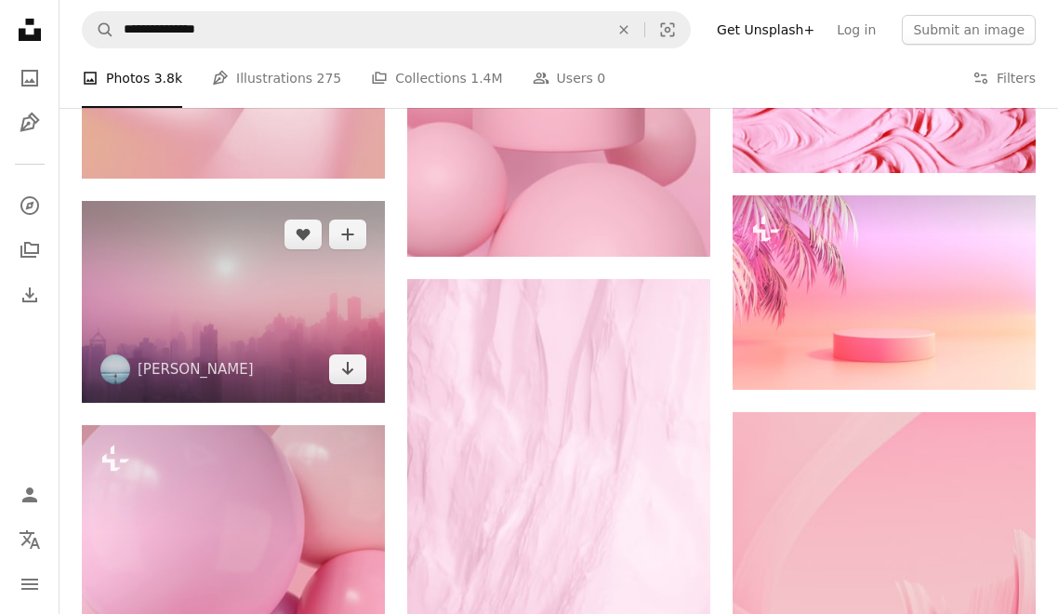
click at [310, 326] on img at bounding box center [233, 302] width 303 height 203
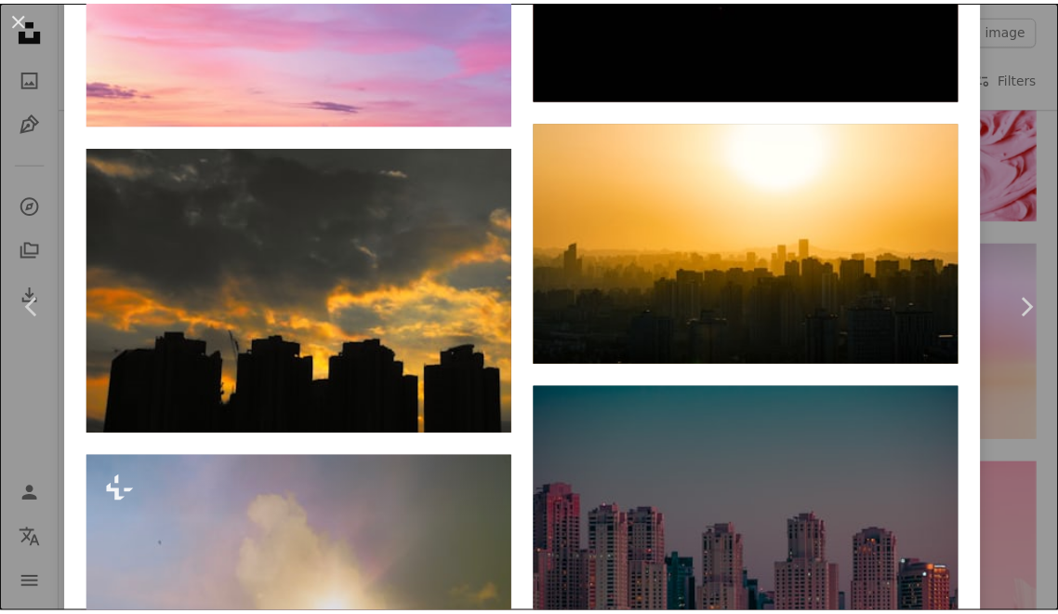
scroll to position [4370, 0]
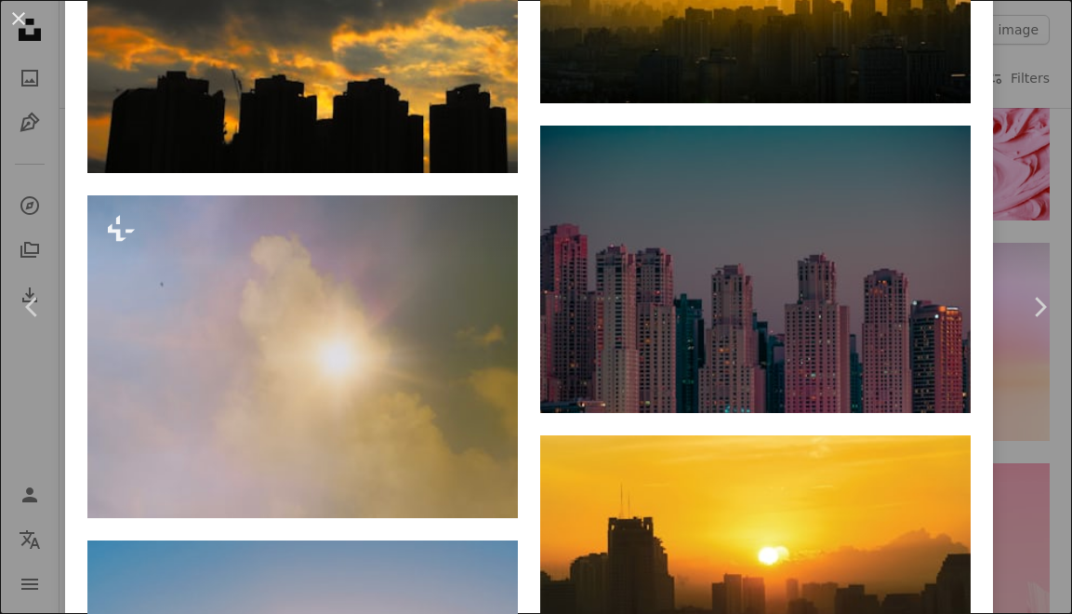
click at [999, 68] on div "An X shape Chevron left Chevron right [PERSON_NAME] [PERSON_NAME] A heart A plu…" at bounding box center [536, 307] width 1072 height 614
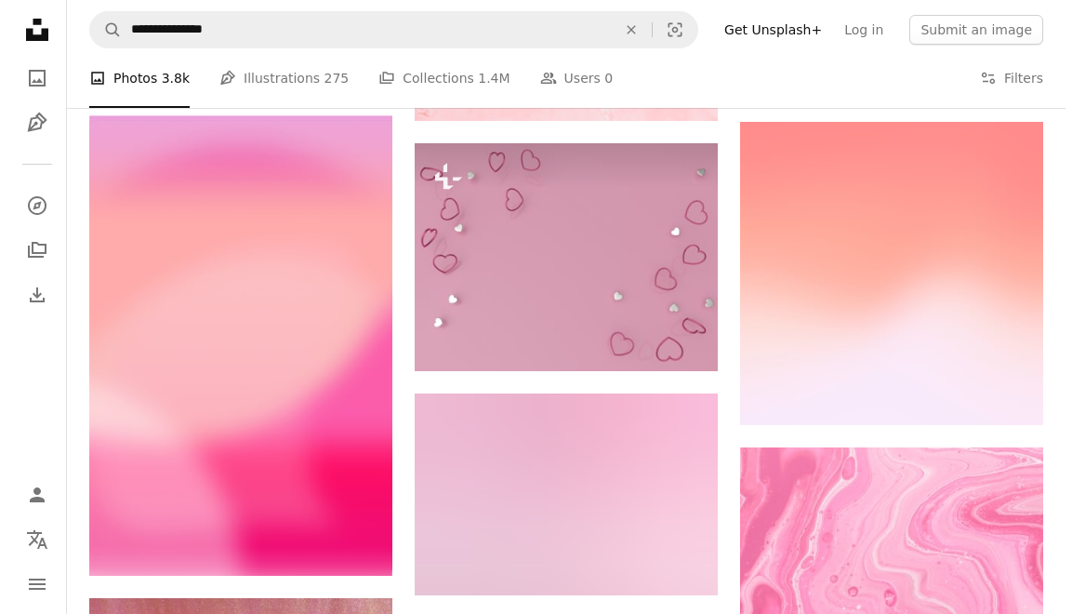
scroll to position [837, 0]
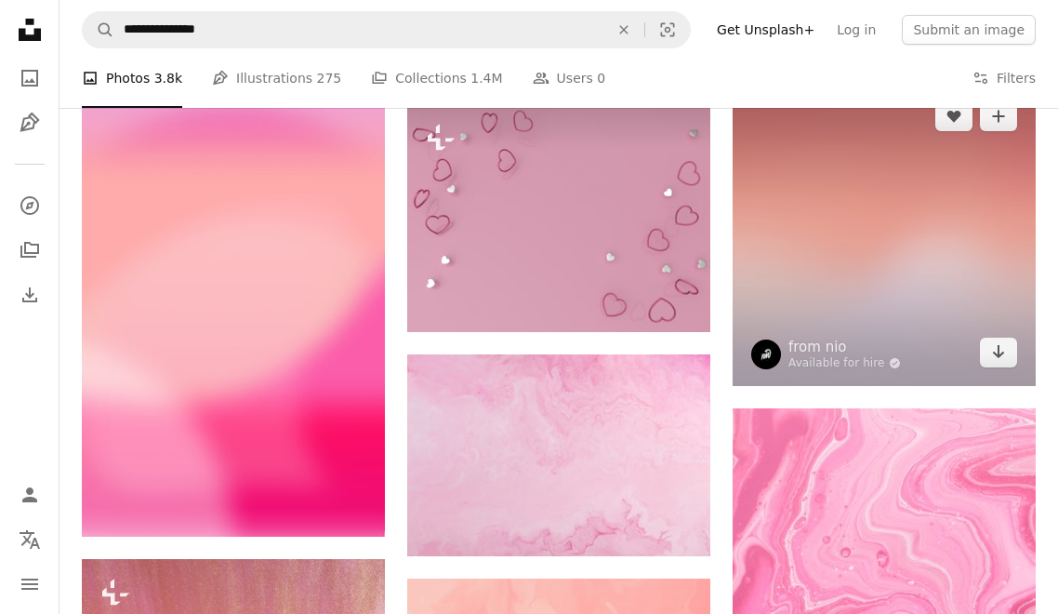
click at [824, 232] on img at bounding box center [884, 234] width 303 height 303
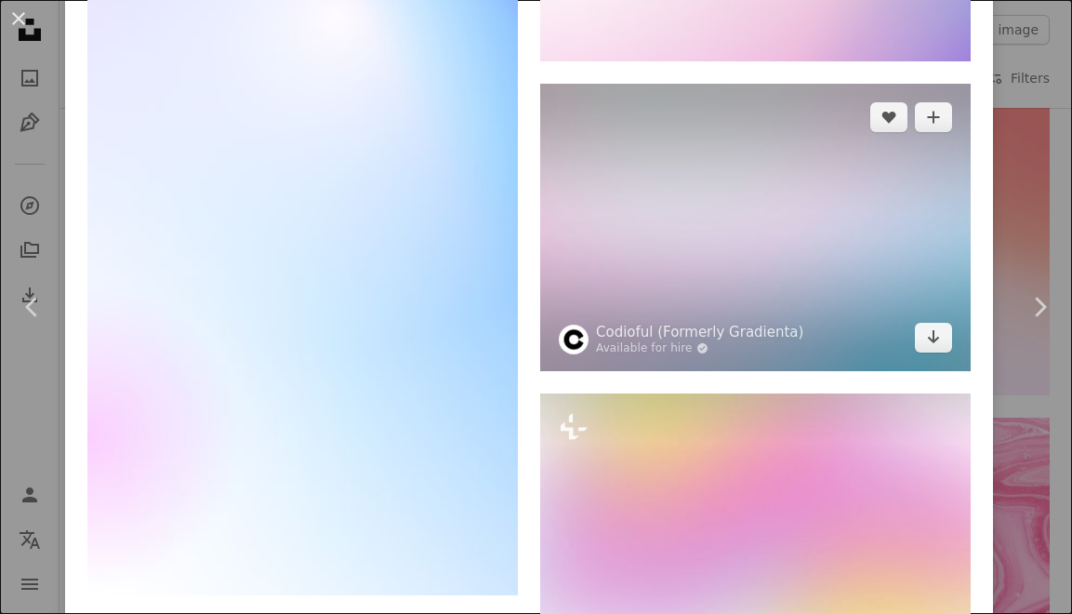
scroll to position [4556, 0]
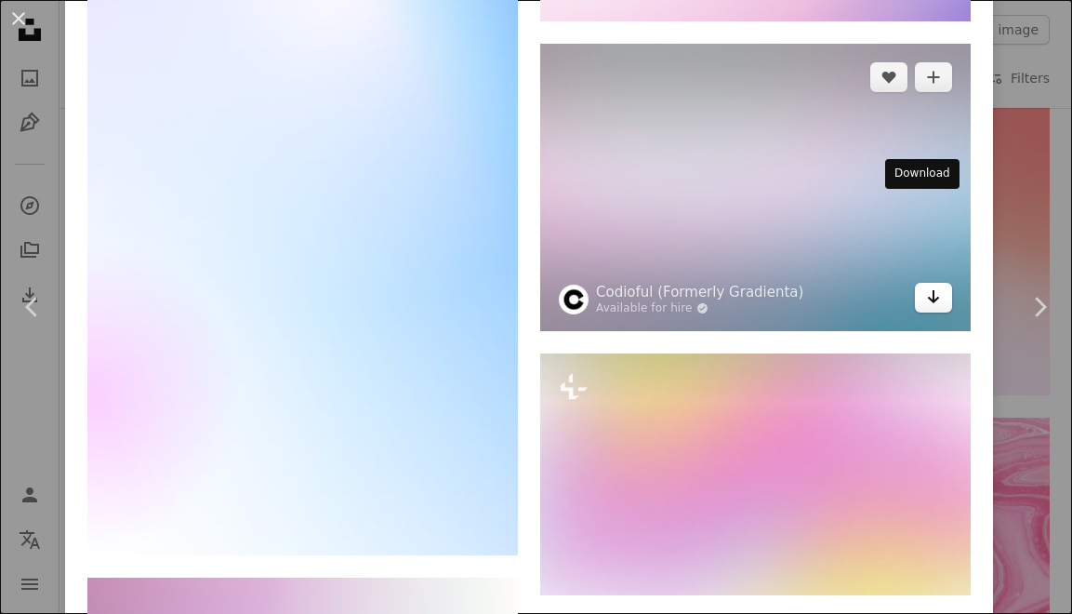
click at [932, 283] on link "Arrow pointing down" at bounding box center [933, 298] width 37 height 30
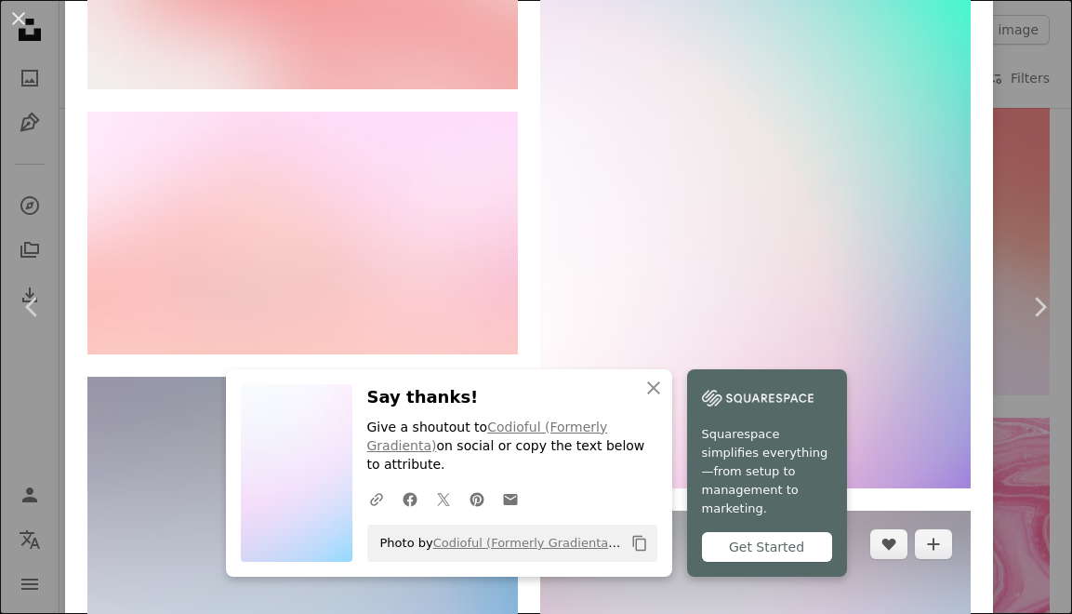
scroll to position [4091, 0]
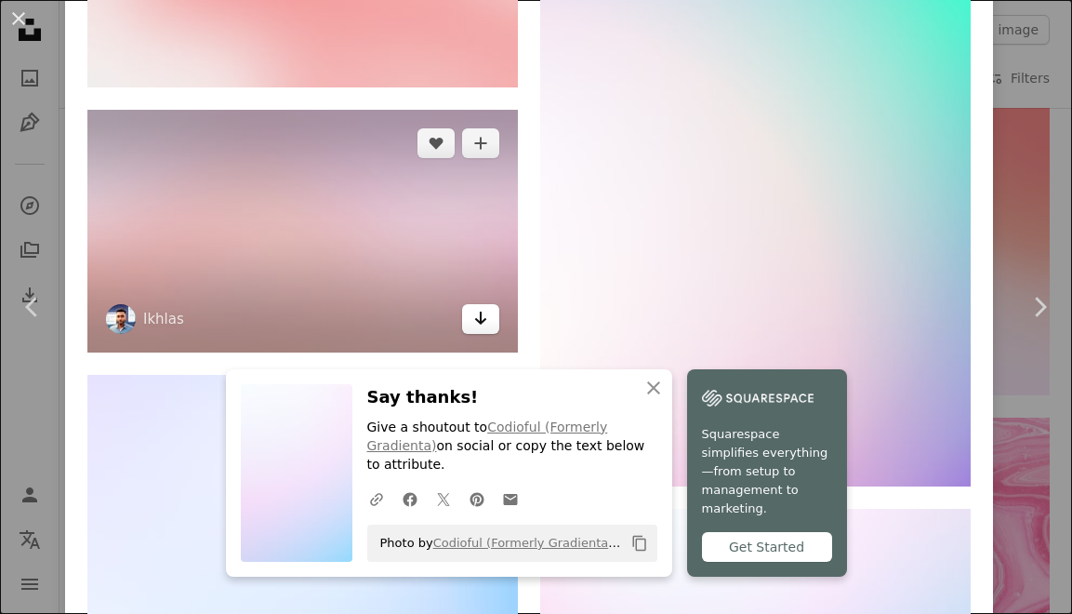
click at [475, 311] on icon "Download" at bounding box center [481, 317] width 12 height 13
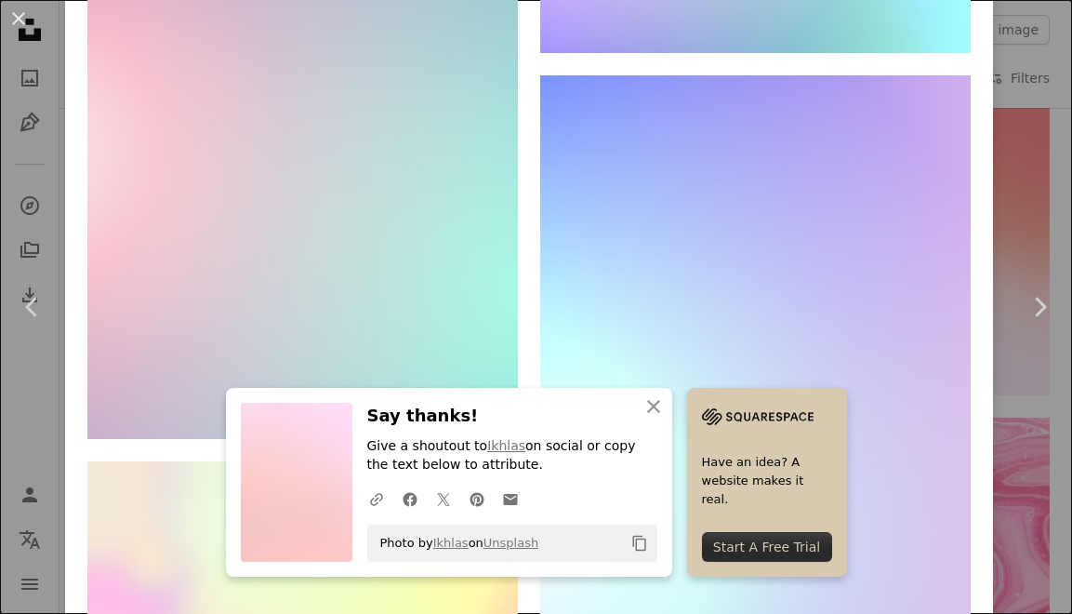
scroll to position [9502, 0]
